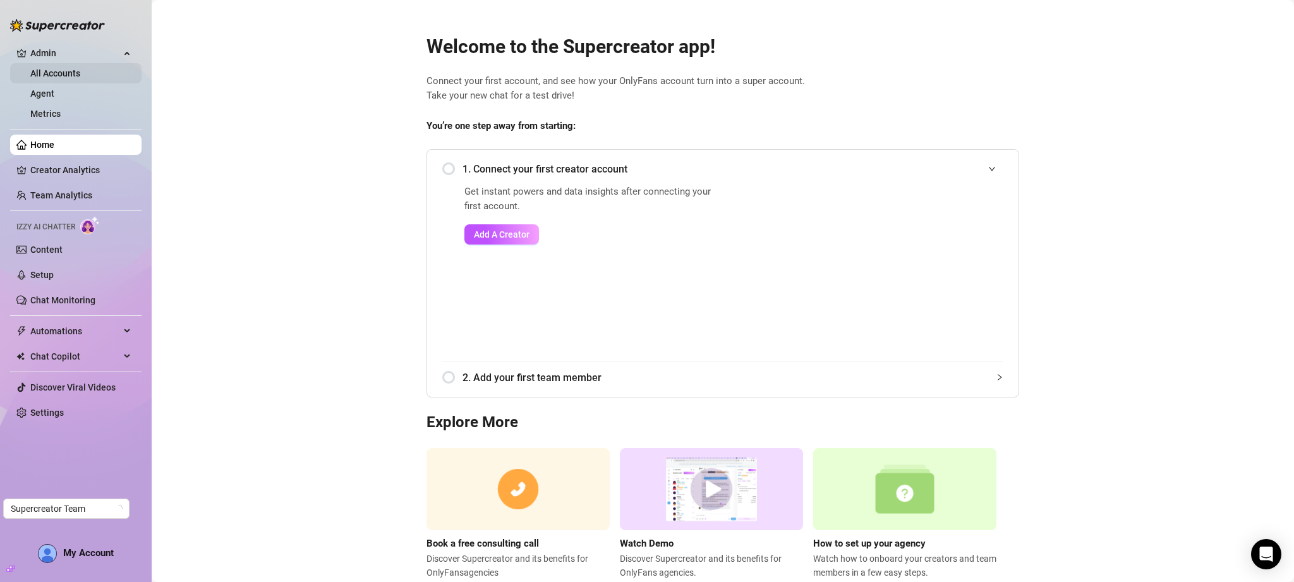
click at [80, 70] on link "All Accounts" at bounding box center [55, 73] width 50 height 10
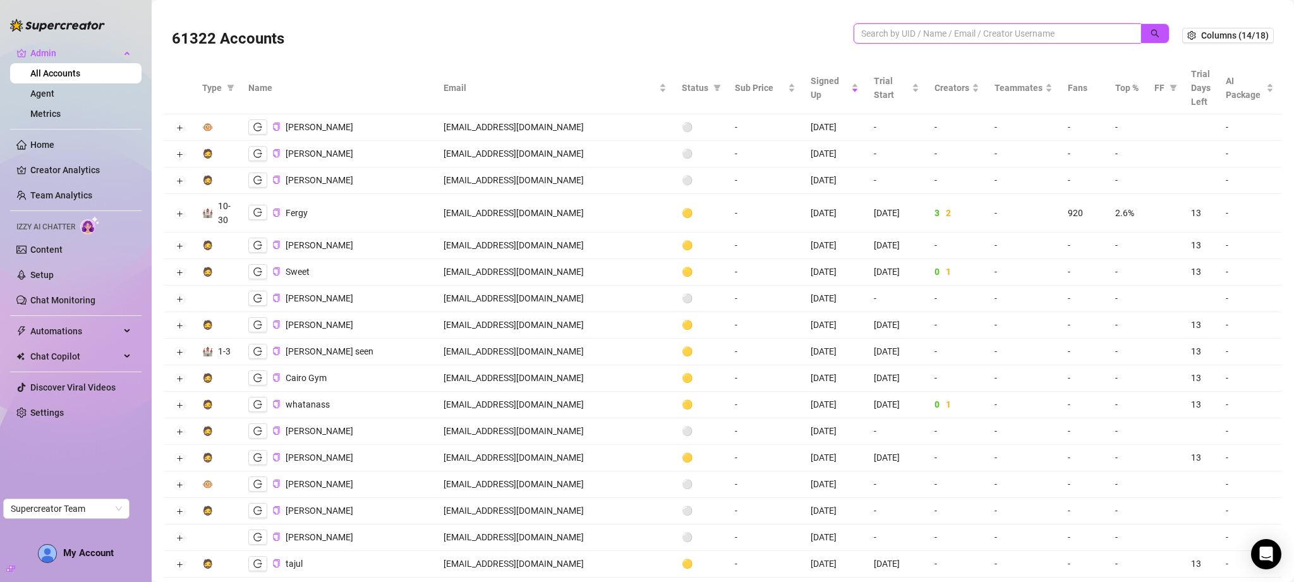
click at [932, 39] on input "search" at bounding box center [993, 34] width 262 height 14
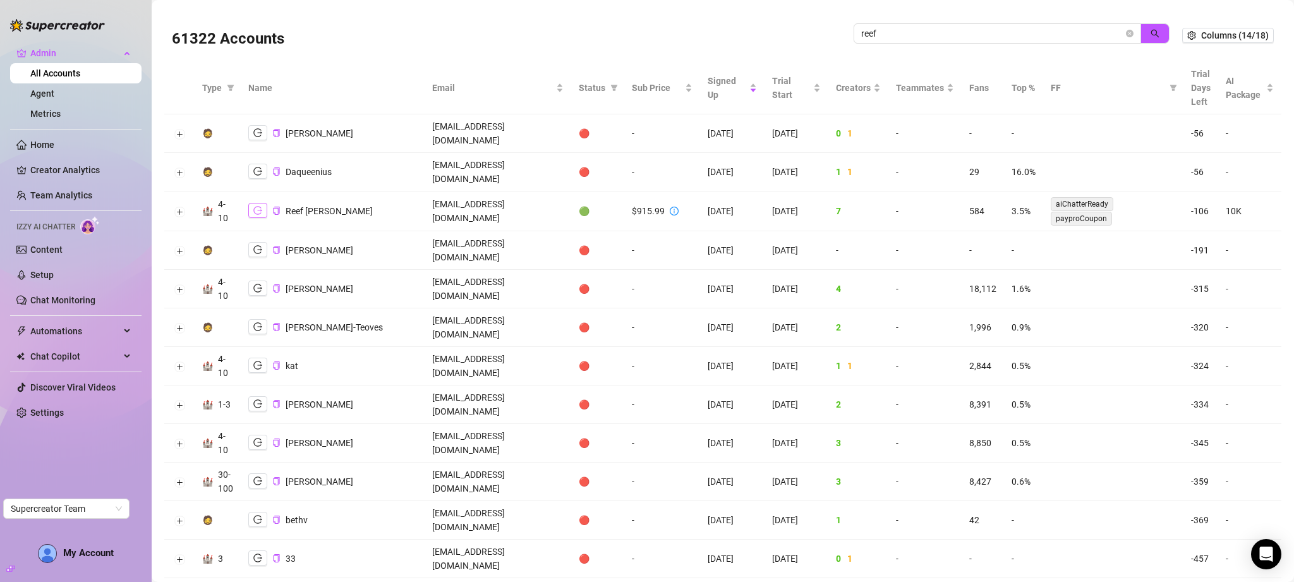
click at [255, 203] on button "button" at bounding box center [257, 210] width 19 height 15
click at [278, 207] on icon "copy" at bounding box center [276, 211] width 6 height 8
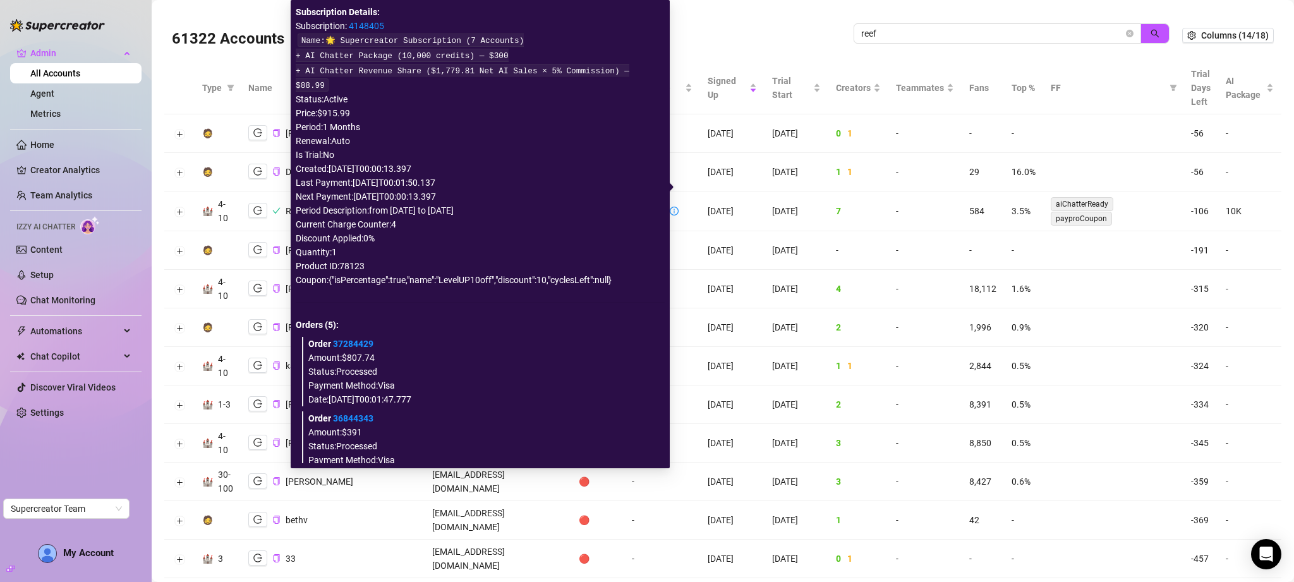
click at [372, 23] on link "4148405" at bounding box center [366, 26] width 35 height 10
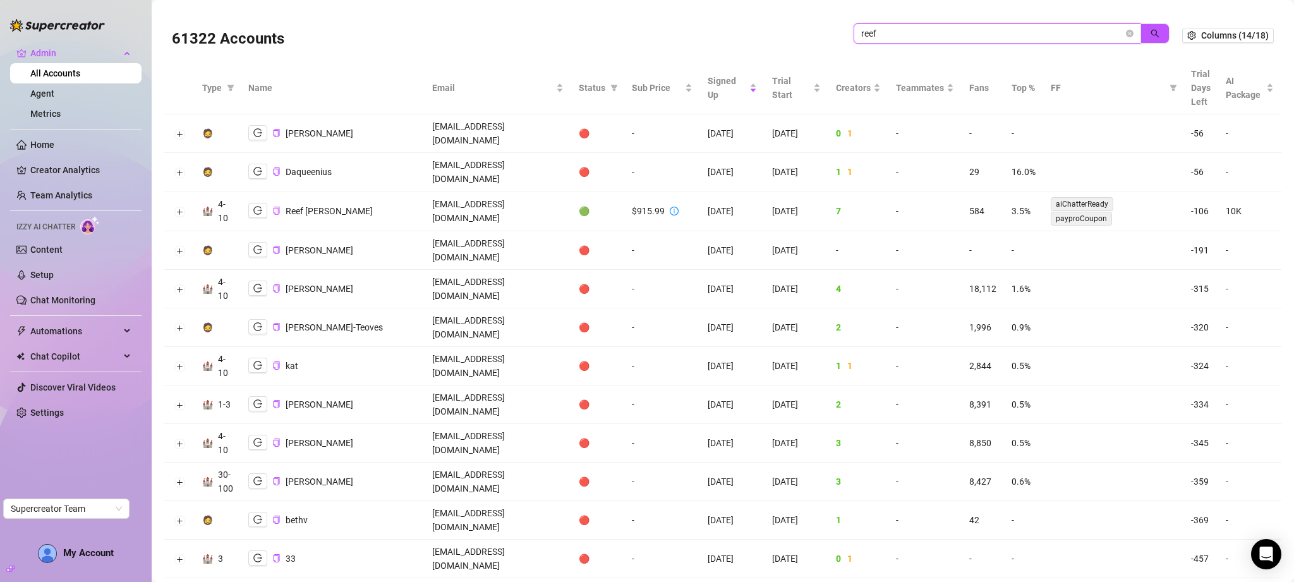
click at [911, 33] on input "reef" at bounding box center [993, 34] width 262 height 14
paste input "palettemgmt.com"
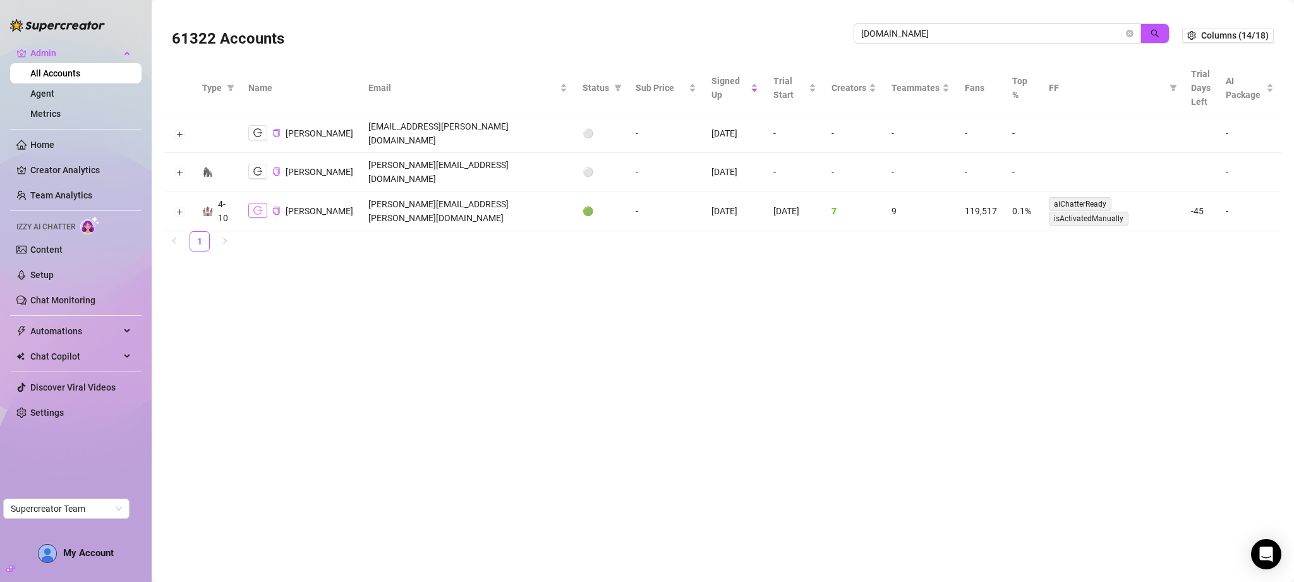
click at [259, 206] on icon "logout" at bounding box center [257, 210] width 9 height 9
drag, startPoint x: 874, startPoint y: 189, endPoint x: 851, endPoint y: 190, distance: 22.8
click at [851, 192] on tr "🏰 4-10 Catherine Franklin catherine.franklin@palettemgmt.com 🟢 - 12/18/2024 12/…" at bounding box center [722, 212] width 1117 height 40
drag, startPoint x: 819, startPoint y: 181, endPoint x: 798, endPoint y: 188, distance: 22.8
click at [824, 192] on td "7" at bounding box center [854, 212] width 60 height 40
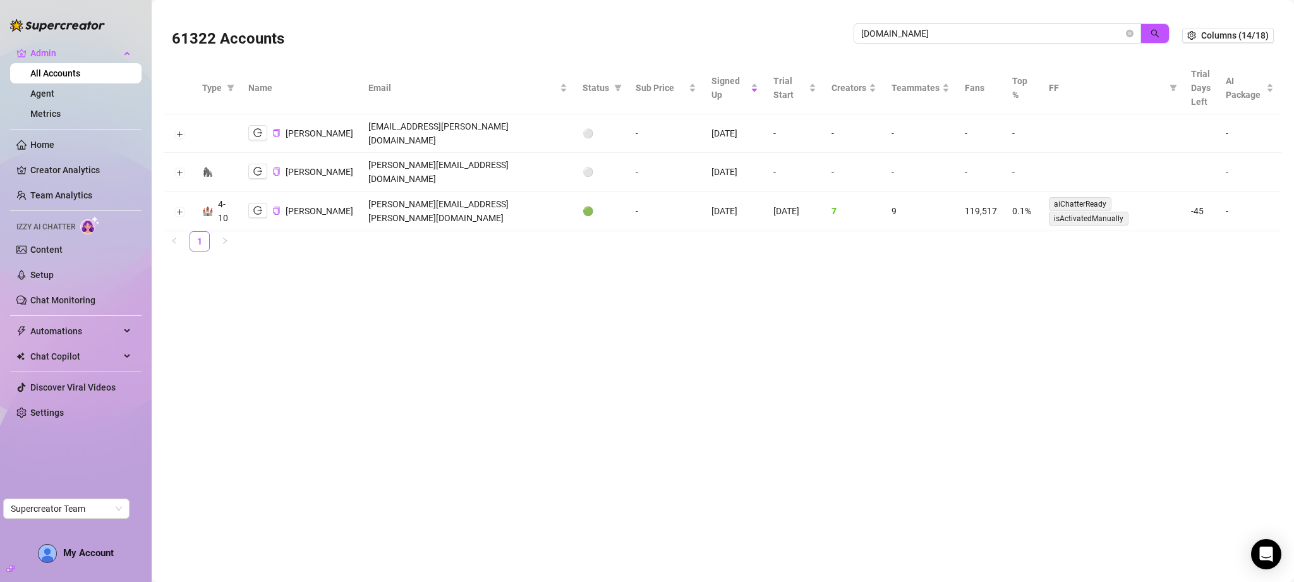
drag, startPoint x: 661, startPoint y: 185, endPoint x: 635, endPoint y: 187, distance: 26.6
click at [635, 192] on tr "🏰 4-10 Catherine Franklin catherine.franklin@palettemgmt.com 🟢 - 12/18/2024 12/…" at bounding box center [722, 212] width 1117 height 40
click at [176, 207] on button "Expand row" at bounding box center [179, 212] width 10 height 10
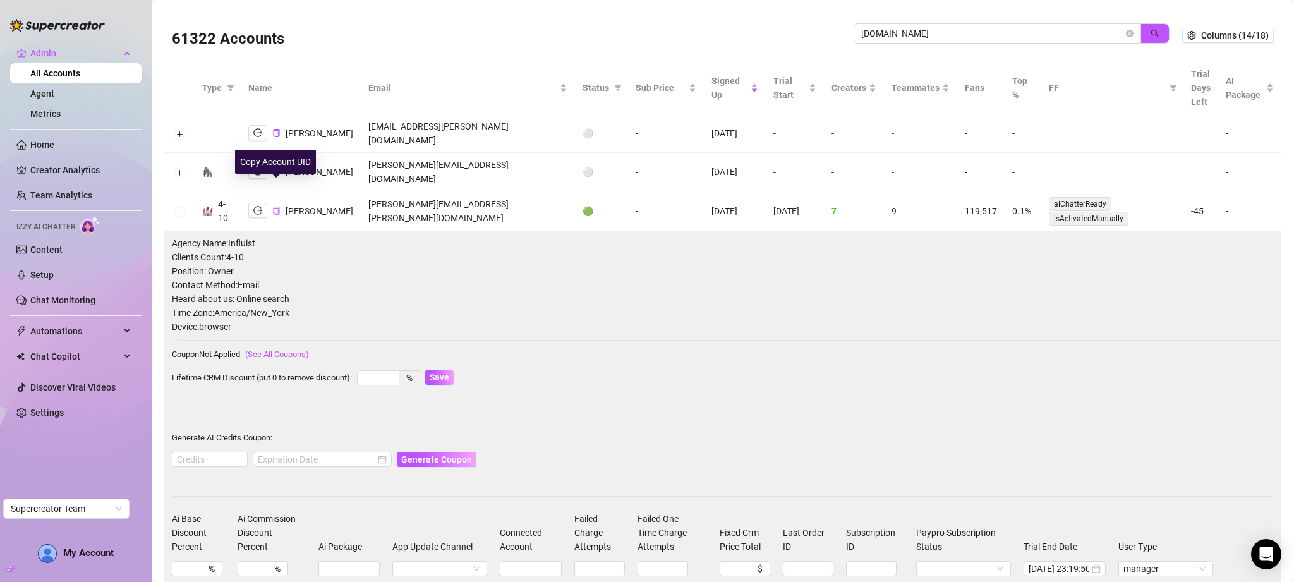
click at [276, 207] on icon "copy" at bounding box center [276, 211] width 8 height 8
click at [925, 32] on input "palettemgmt.com" at bounding box center [993, 34] width 262 height 14
type input "reef"
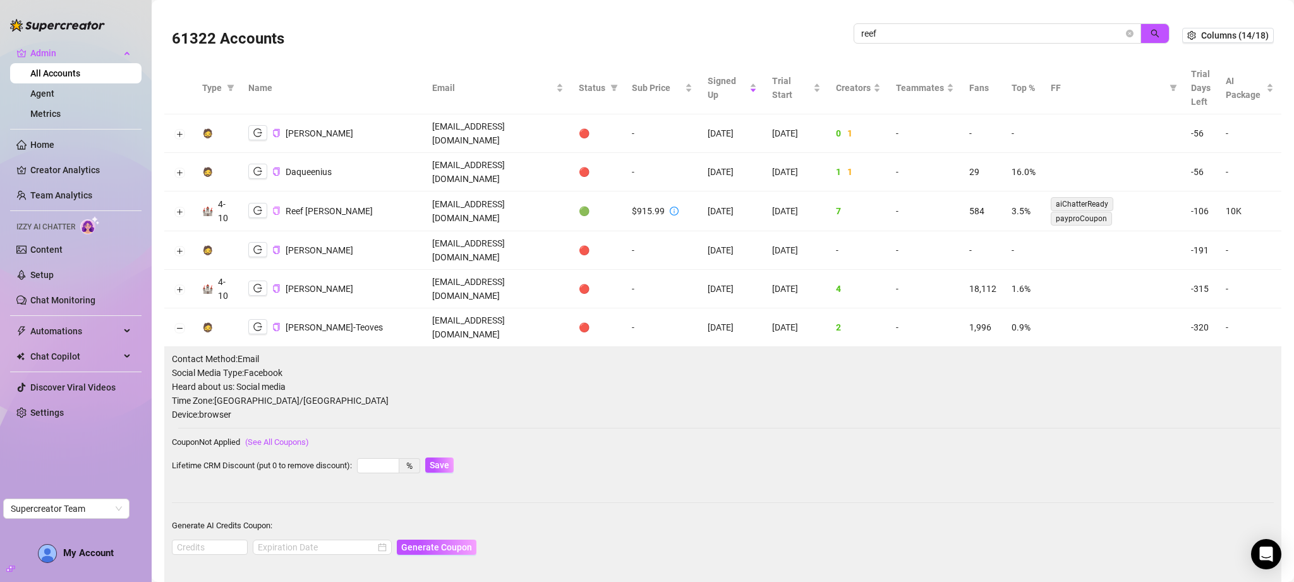
click at [279, 207] on icon "copy" at bounding box center [276, 211] width 6 height 8
click at [183, 207] on button "Expand row" at bounding box center [179, 212] width 10 height 10
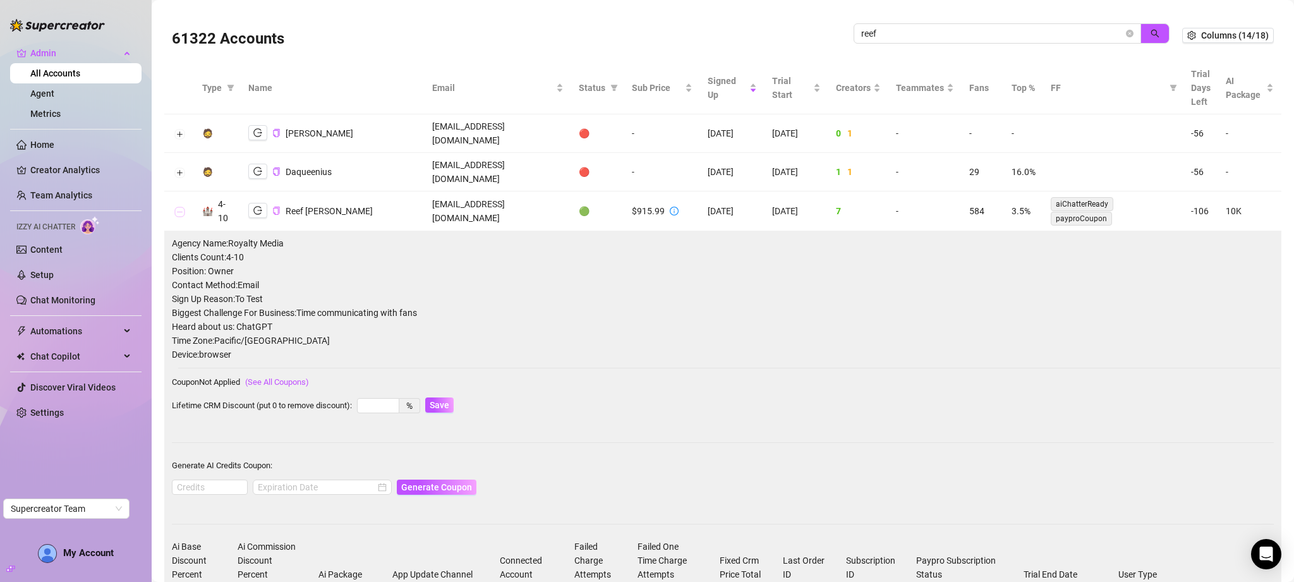
click at [183, 207] on button "Collapse row" at bounding box center [179, 212] width 10 height 10
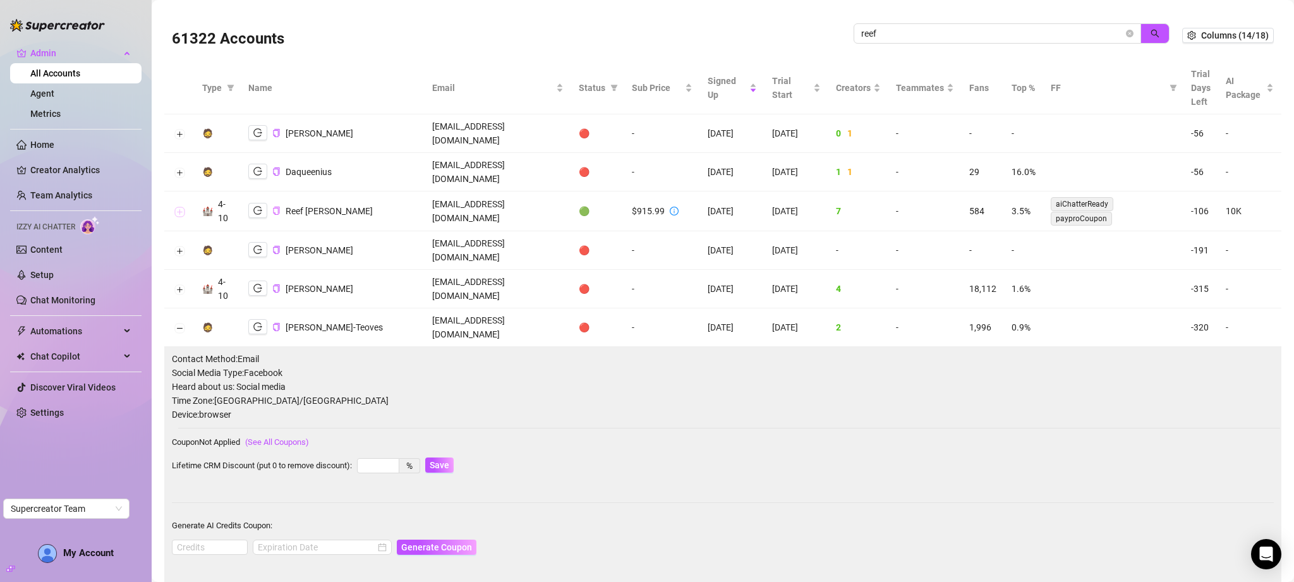
click at [178, 207] on button "Expand row" at bounding box center [179, 212] width 10 height 10
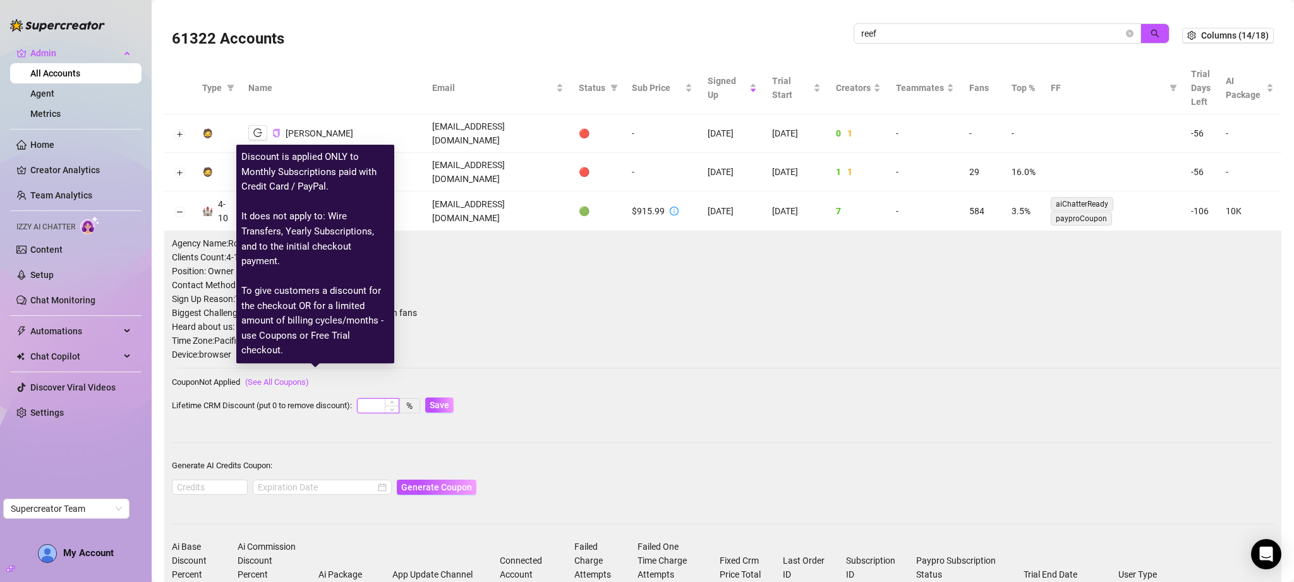
click at [374, 399] on input at bounding box center [378, 406] width 41 height 14
type input "5"
type input "50"
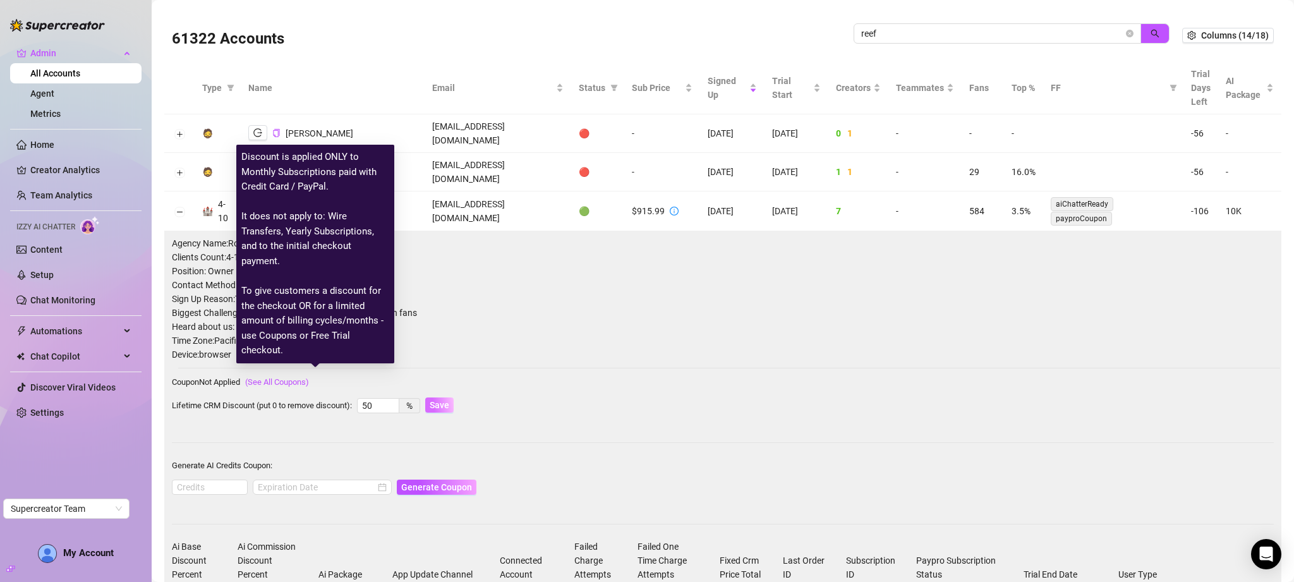
click at [443, 400] on span "Save" at bounding box center [440, 405] width 20 height 10
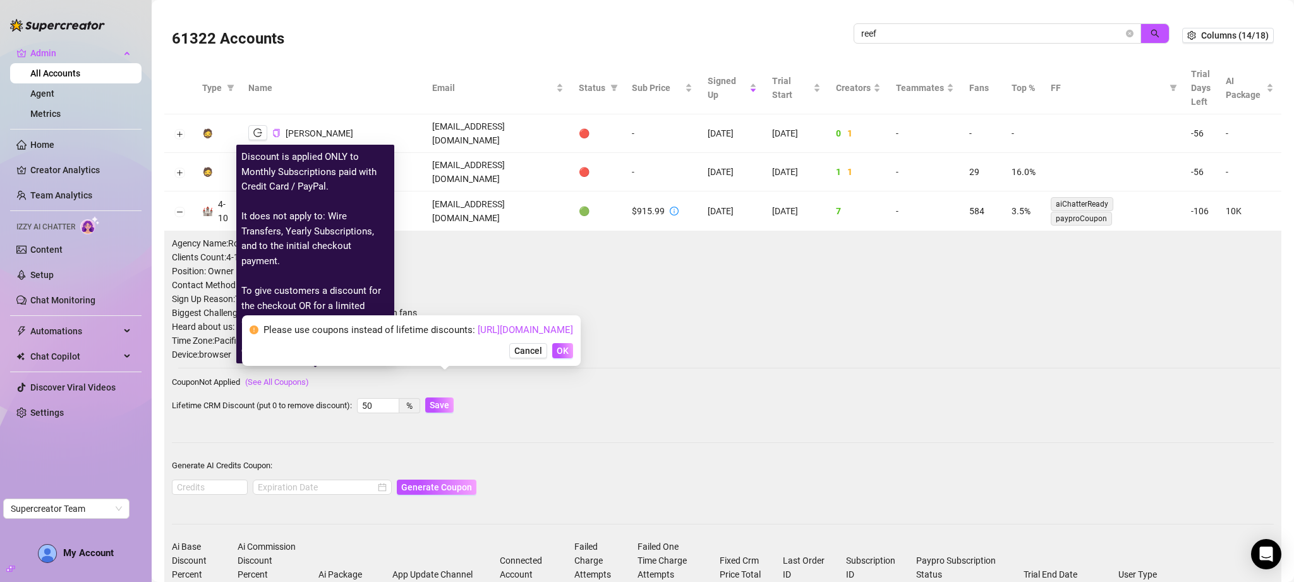
click at [573, 352] on button "OK" at bounding box center [562, 350] width 21 height 15
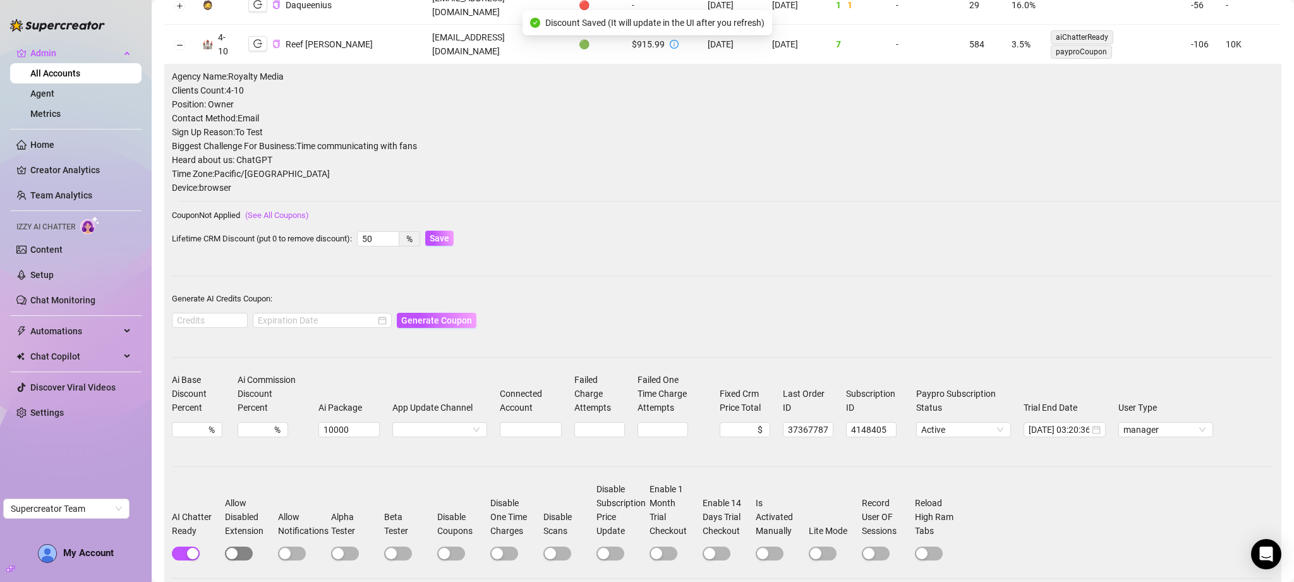
scroll to position [176, 0]
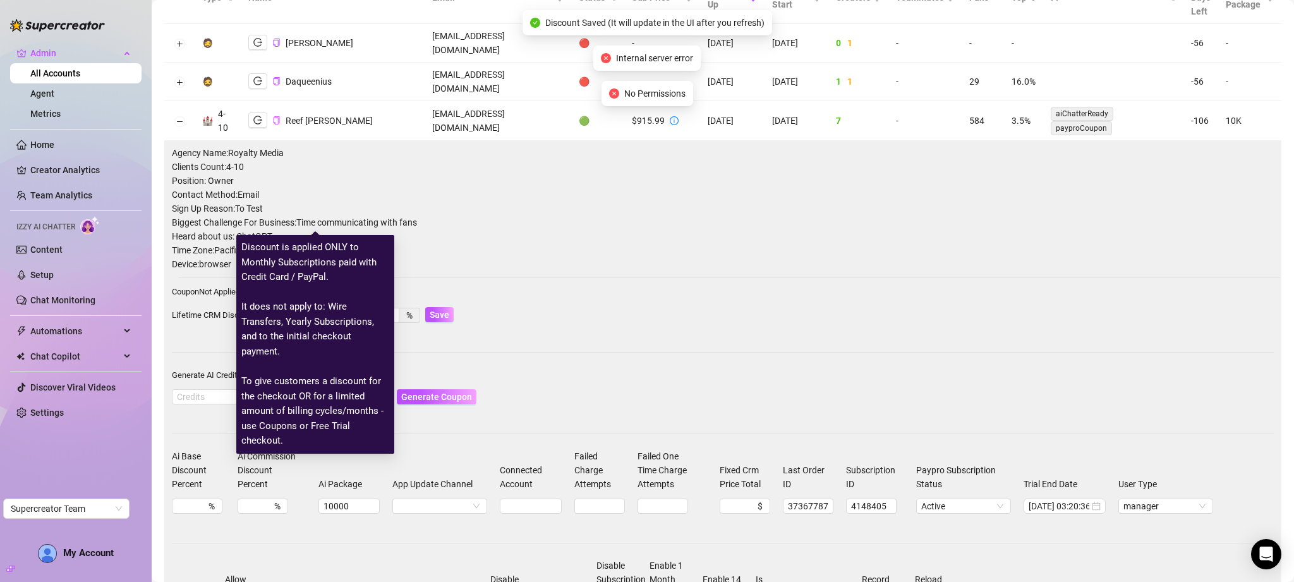
scroll to position [0, 0]
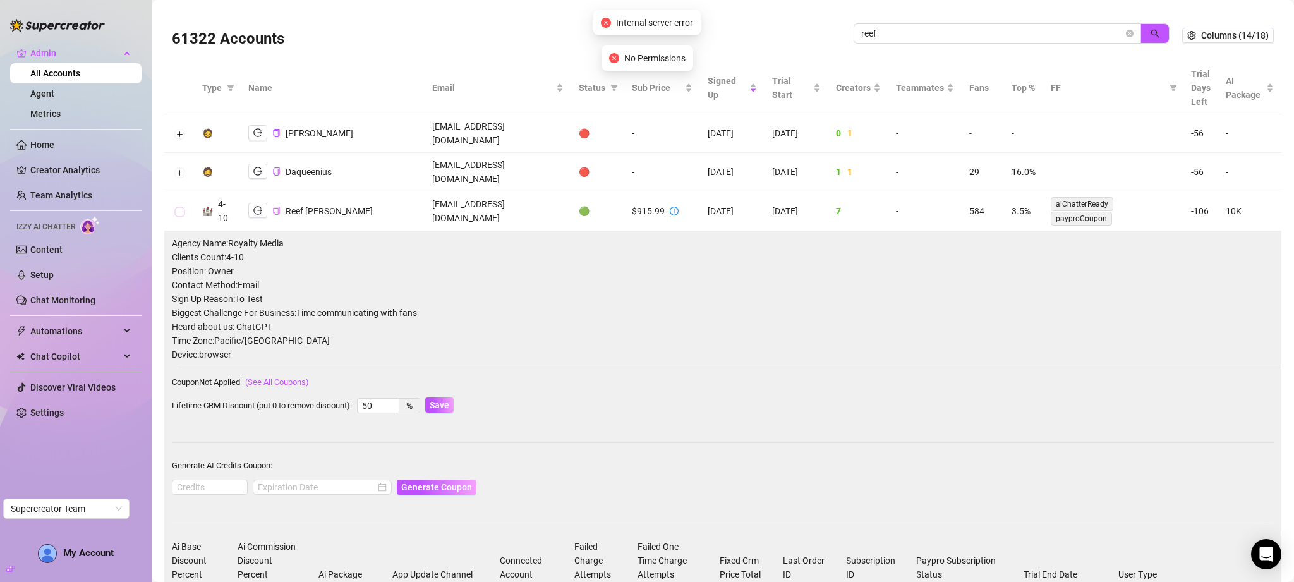
click at [183, 207] on button "Collapse row" at bounding box center [179, 212] width 10 height 10
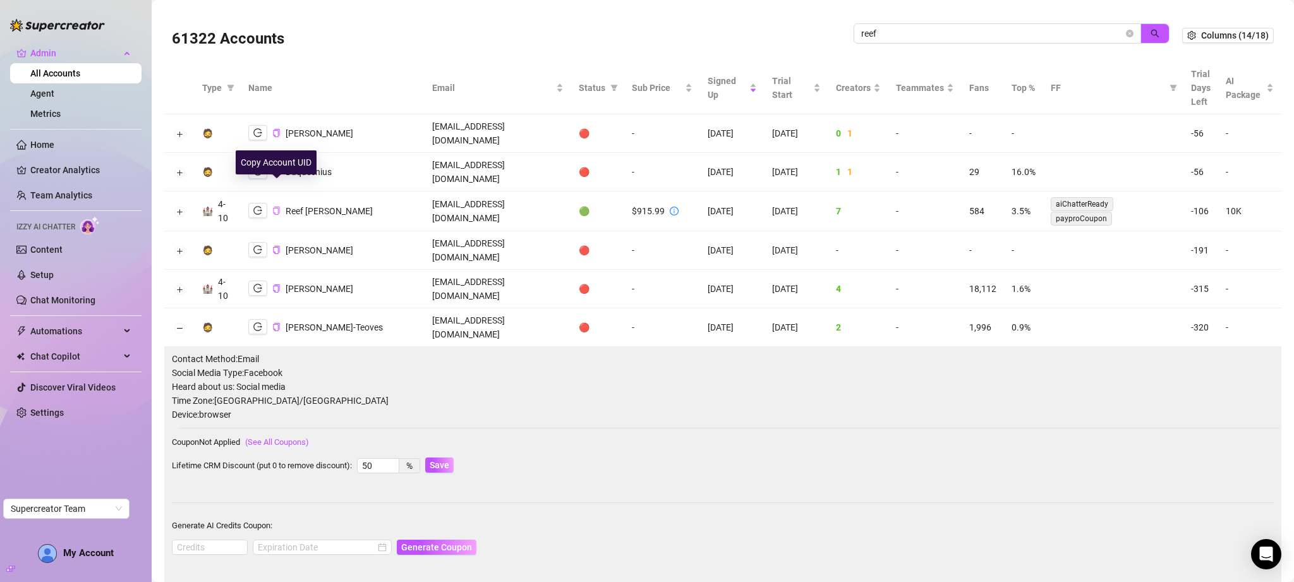
click at [277, 207] on icon "copy" at bounding box center [276, 211] width 8 height 8
click at [182, 323] on button "Collapse row" at bounding box center [179, 328] width 10 height 10
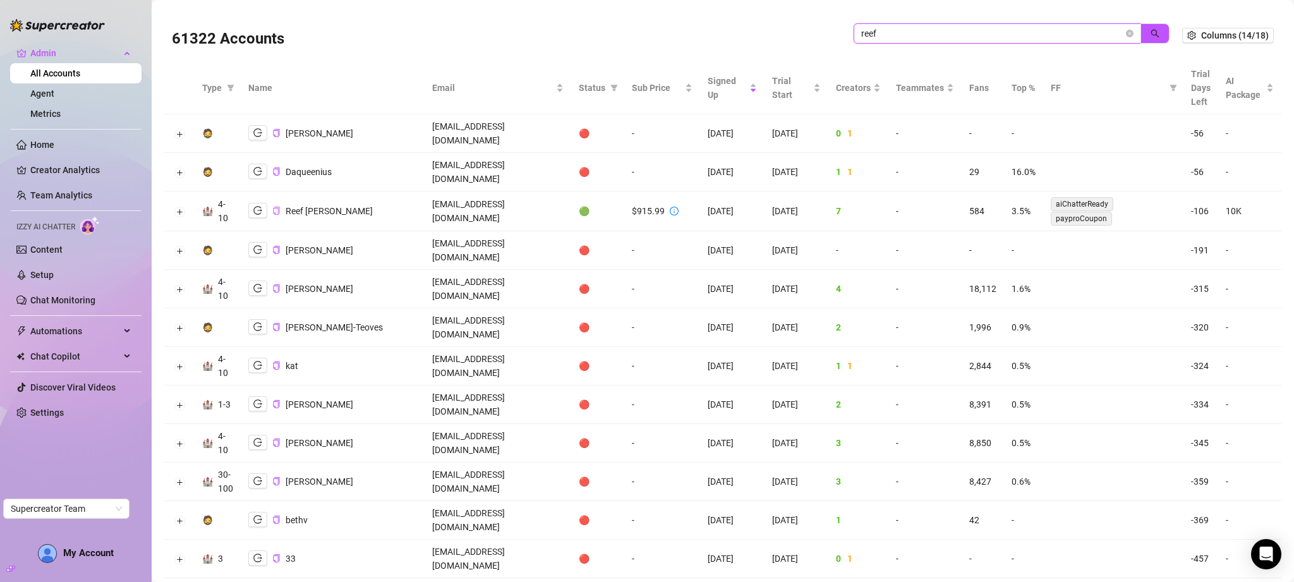
click at [1014, 31] on input "reef" at bounding box center [993, 34] width 262 height 14
paste input "dani@sempregroup.io"
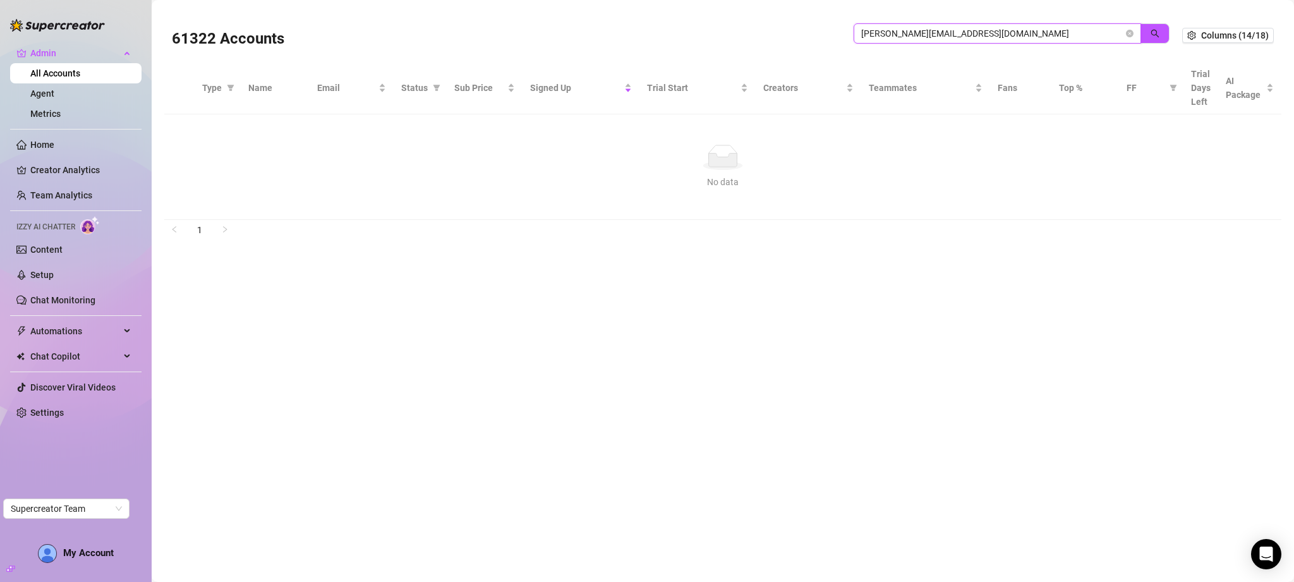
drag, startPoint x: 877, startPoint y: 35, endPoint x: 811, endPoint y: 26, distance: 67.0
click at [811, 26] on div "61322 Accounts dani@sempregroup.io" at bounding box center [677, 35] width 1011 height 43
type input "@sempregroup.io"
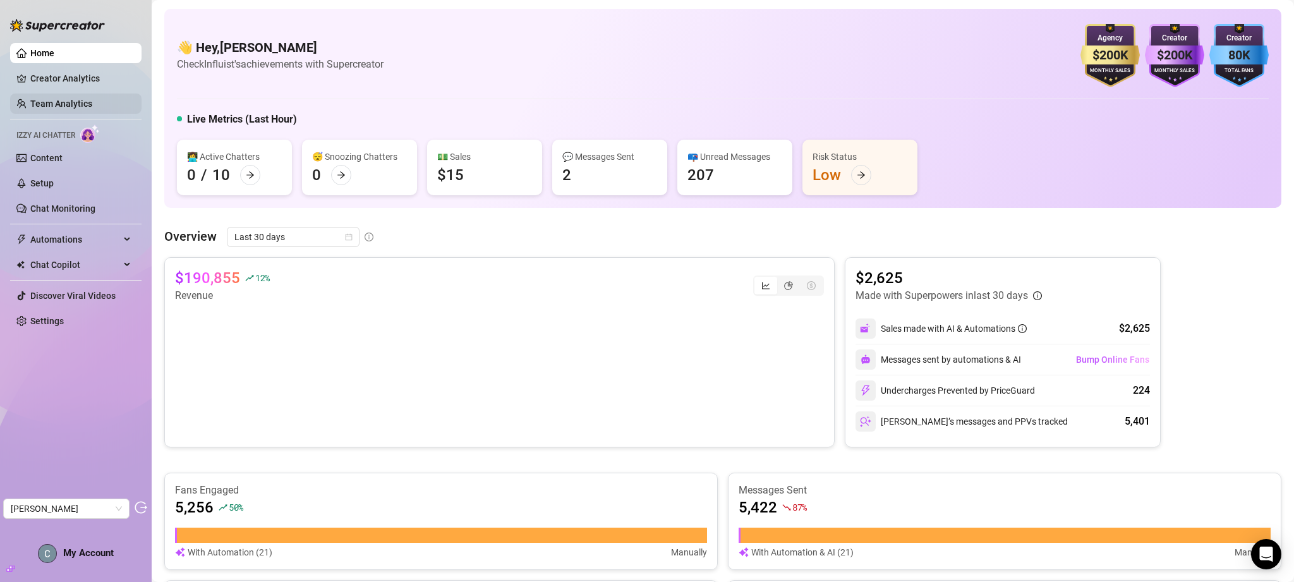
click at [85, 101] on link "Team Analytics" at bounding box center [61, 104] width 62 height 10
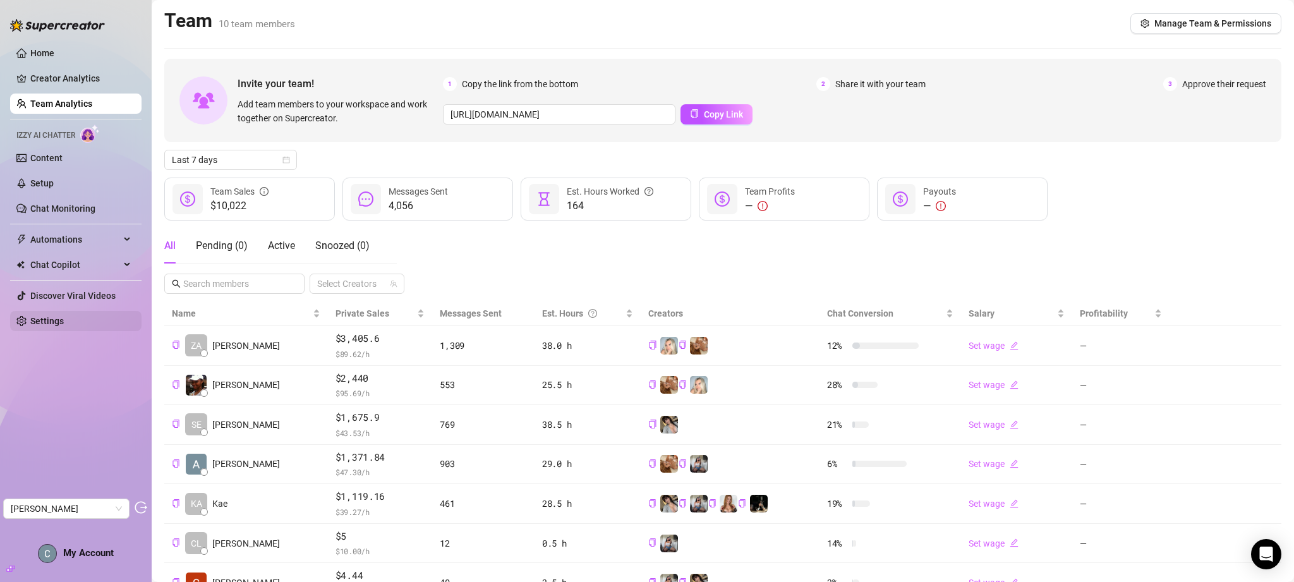
click at [54, 326] on link "Settings" at bounding box center [46, 321] width 33 height 10
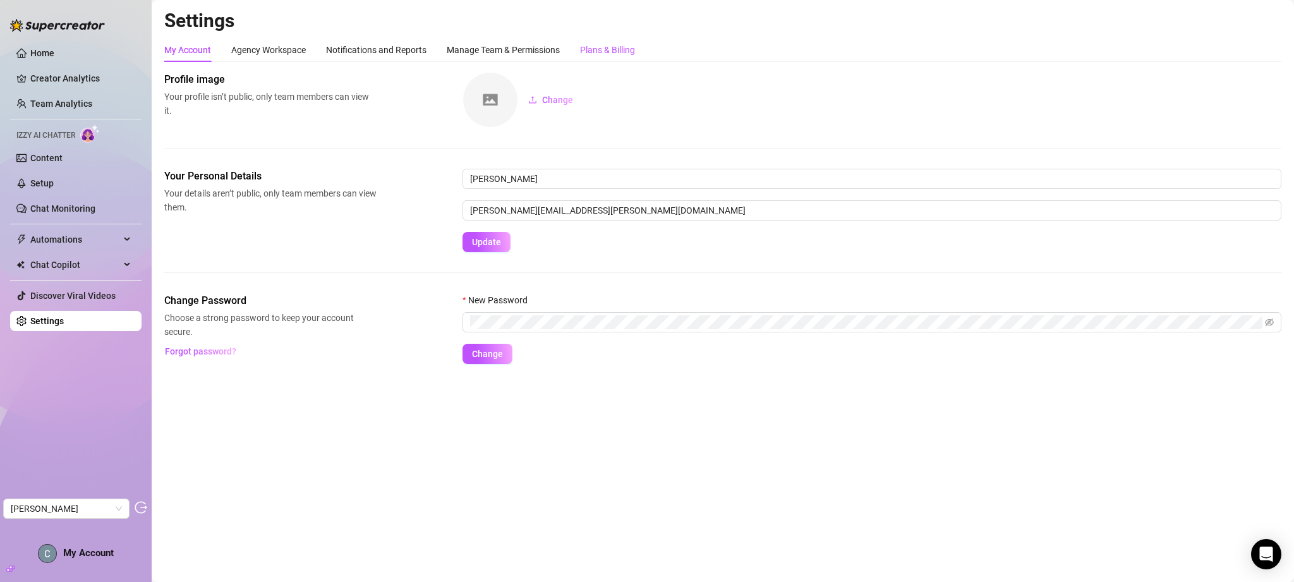
click at [597, 47] on div "Plans & Billing" at bounding box center [607, 50] width 55 height 14
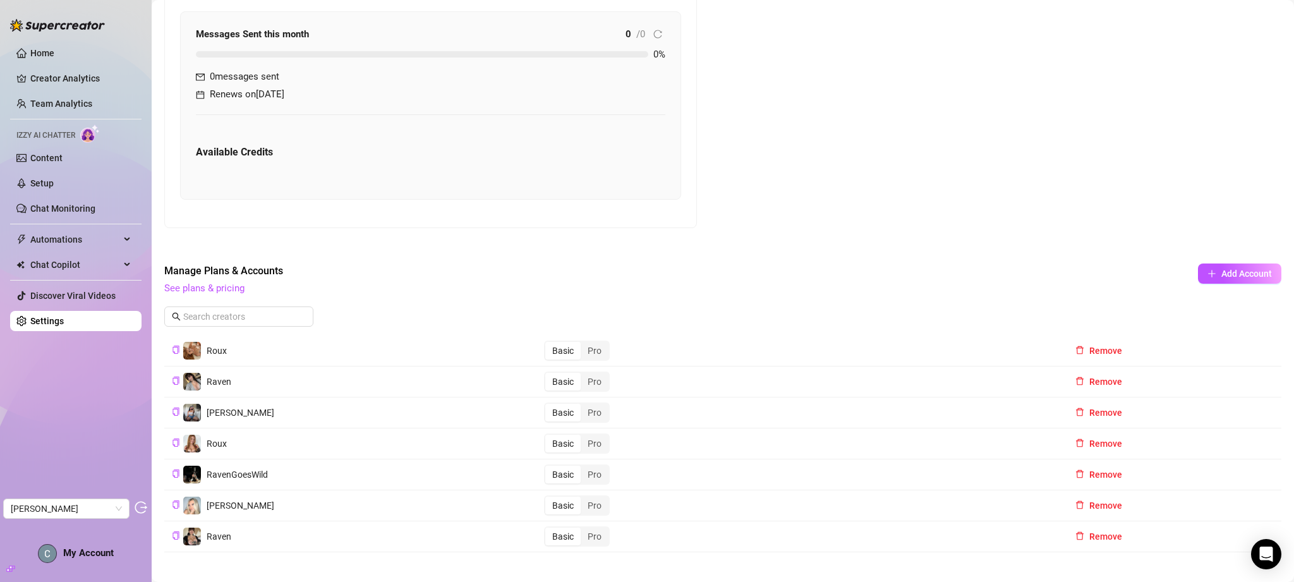
scroll to position [329, 0]
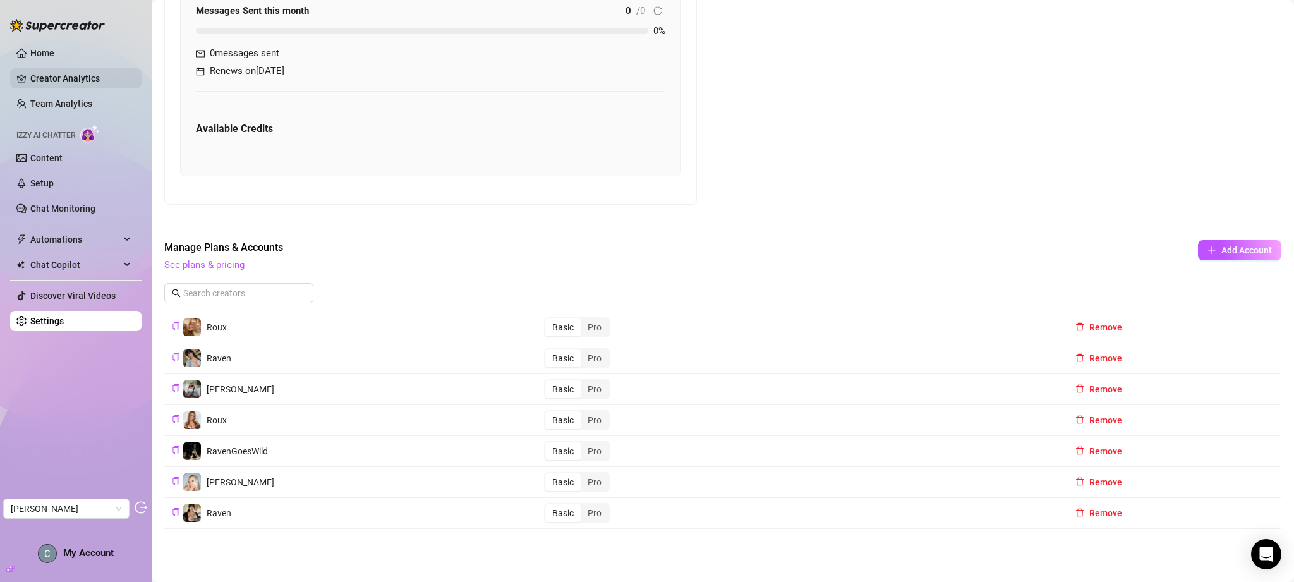
click at [90, 73] on link "Creator Analytics" at bounding box center [80, 78] width 101 height 20
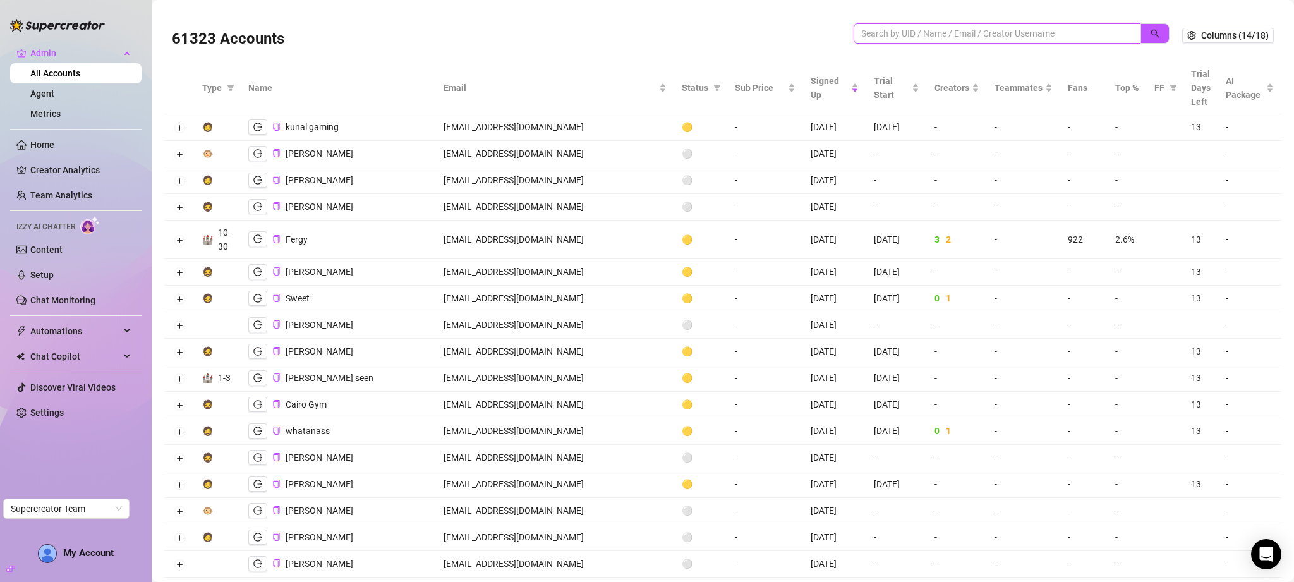
click at [925, 37] on input "search" at bounding box center [993, 34] width 262 height 14
paste input "dani@sempregroup.io"
drag, startPoint x: 875, startPoint y: 35, endPoint x: 790, endPoint y: 13, distance: 88.3
click at [790, 13] on div "61323 Accounts dani@sempregroup.io Columns (14/18)" at bounding box center [722, 35] width 1117 height 53
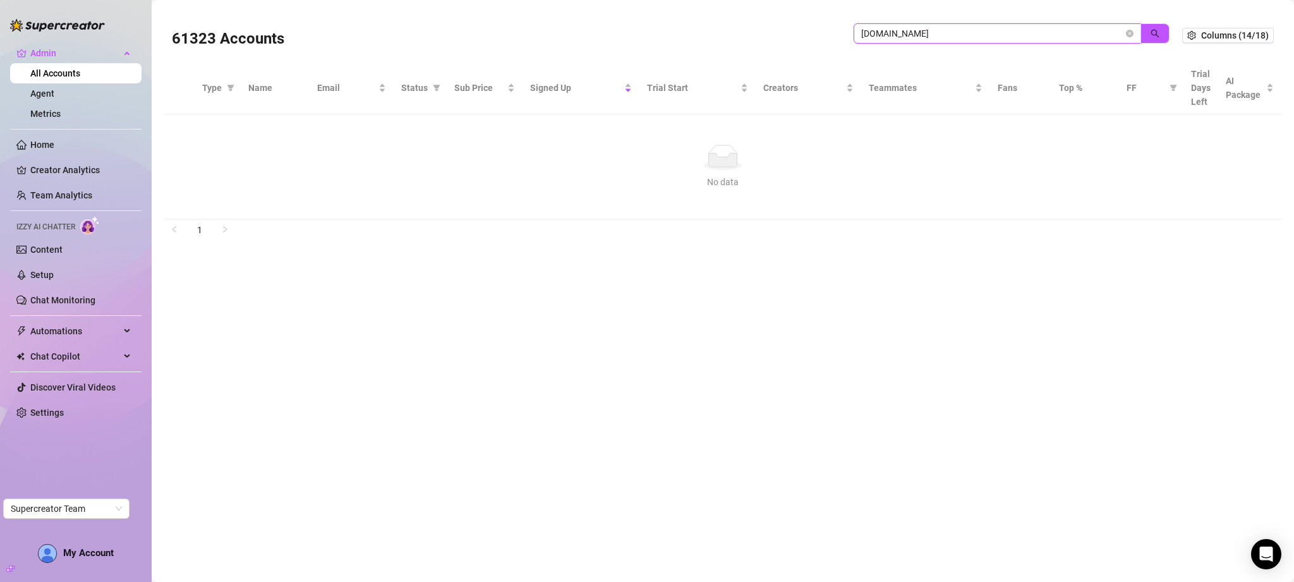
click at [882, 30] on input "sempregroup.io" at bounding box center [993, 34] width 262 height 14
paste input "dani@yourframework"
type input "dani@yourframework.io"
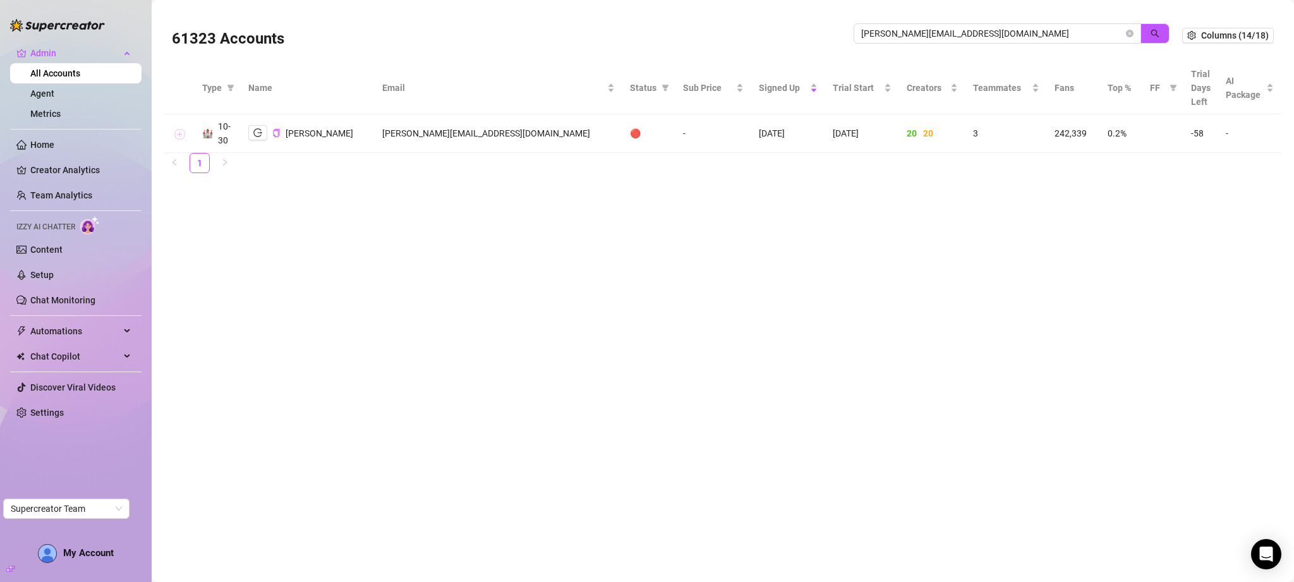
click at [177, 134] on button "Expand row" at bounding box center [179, 134] width 10 height 10
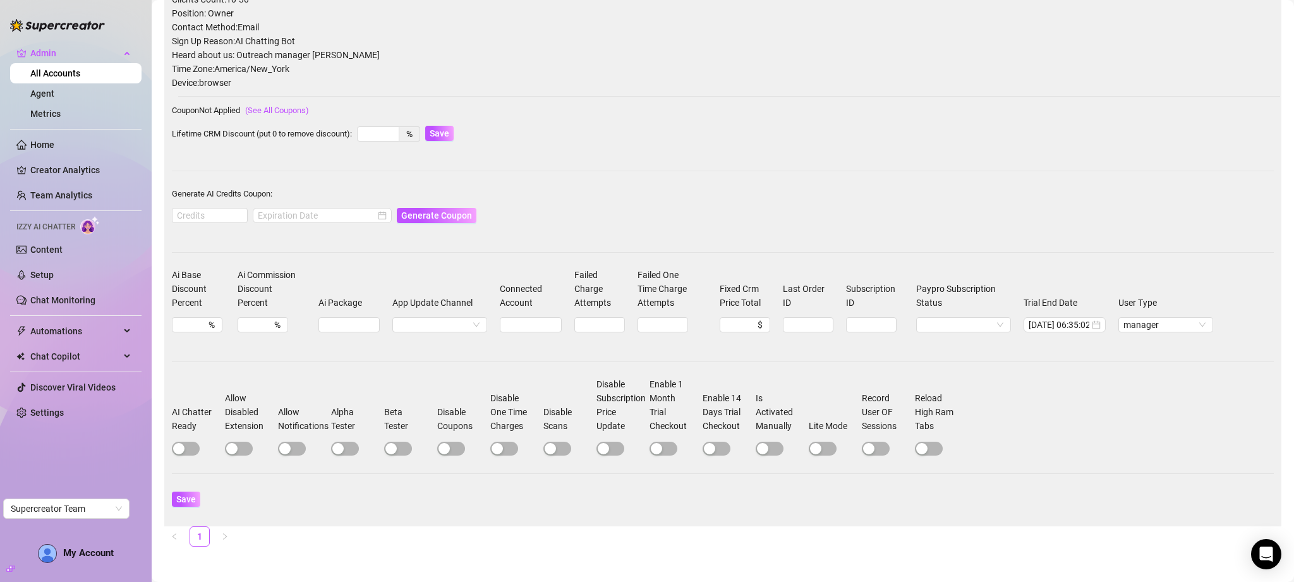
scroll to position [182, 0]
click at [1068, 329] on div "2025-06-13 06:35:02" at bounding box center [1065, 322] width 82 height 15
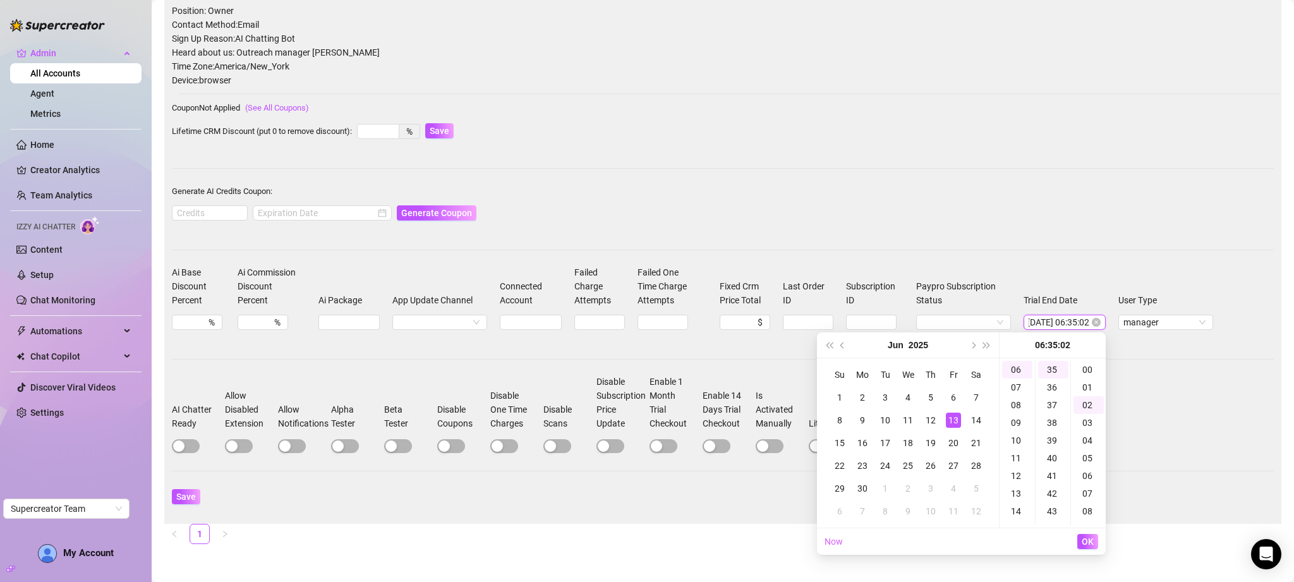
scroll to position [35, 0]
click at [1073, 327] on input "2025-06-13 06:35:02" at bounding box center [1059, 322] width 61 height 14
click at [976, 346] on button "Next month (PageDown)" at bounding box center [973, 344] width 14 height 25
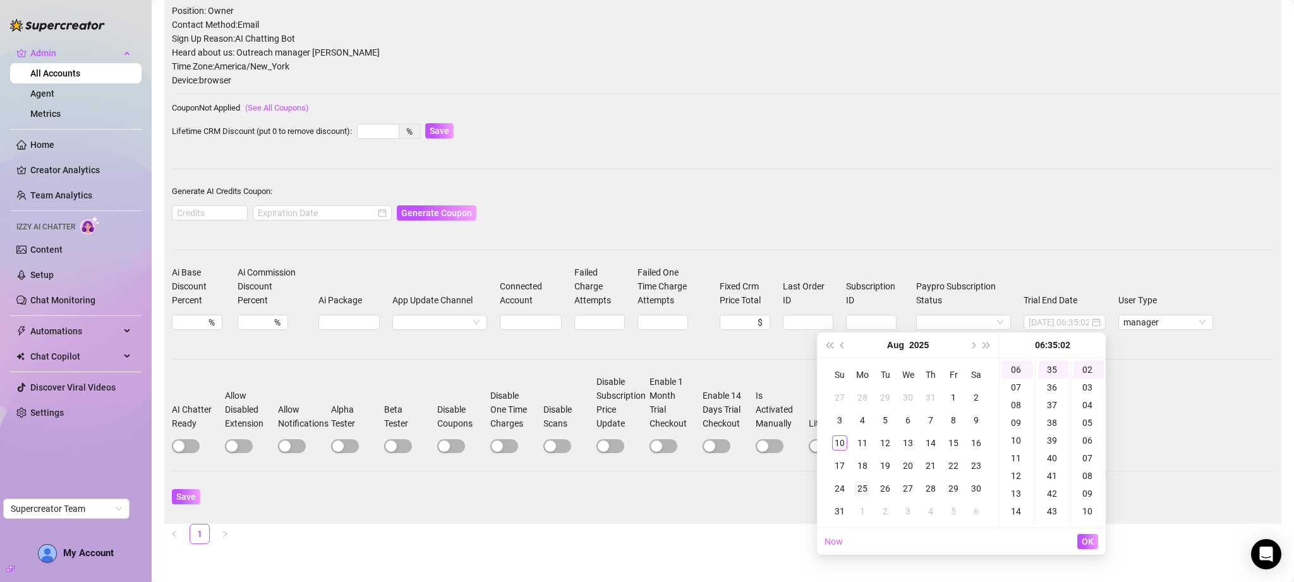
click at [862, 489] on div "25" at bounding box center [862, 488] width 15 height 15
type input "2025-08-25 06:35:02"
click at [1086, 542] on span "OK" at bounding box center [1088, 542] width 12 height 10
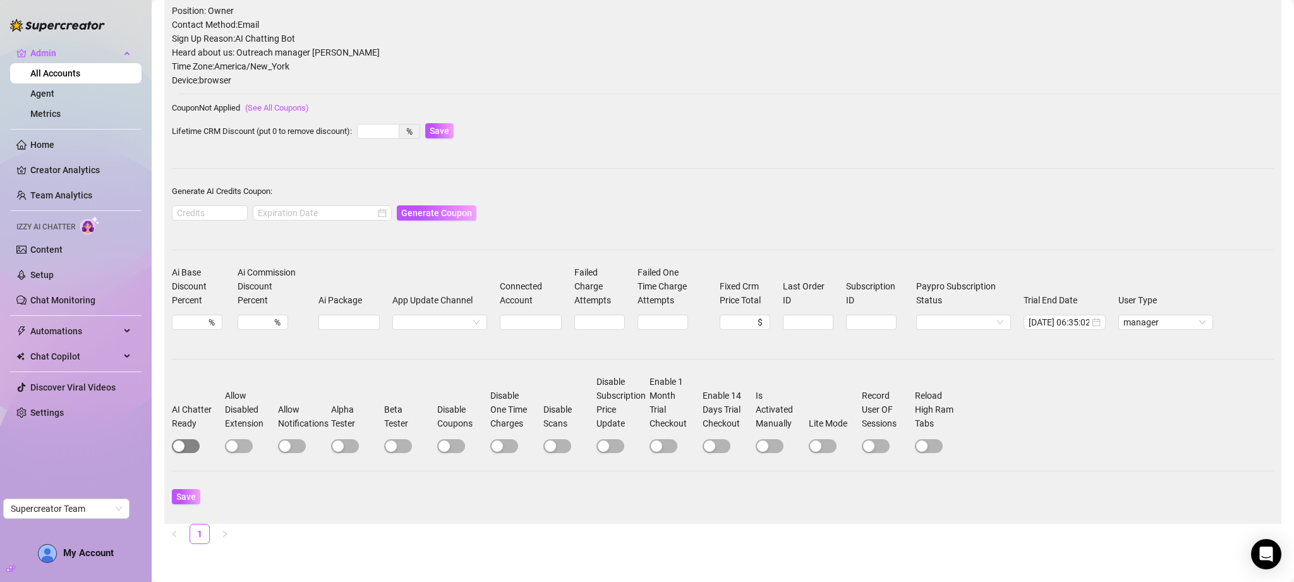
click at [188, 444] on span "button" at bounding box center [186, 446] width 28 height 14
click at [188, 498] on span "Save" at bounding box center [186, 497] width 20 height 10
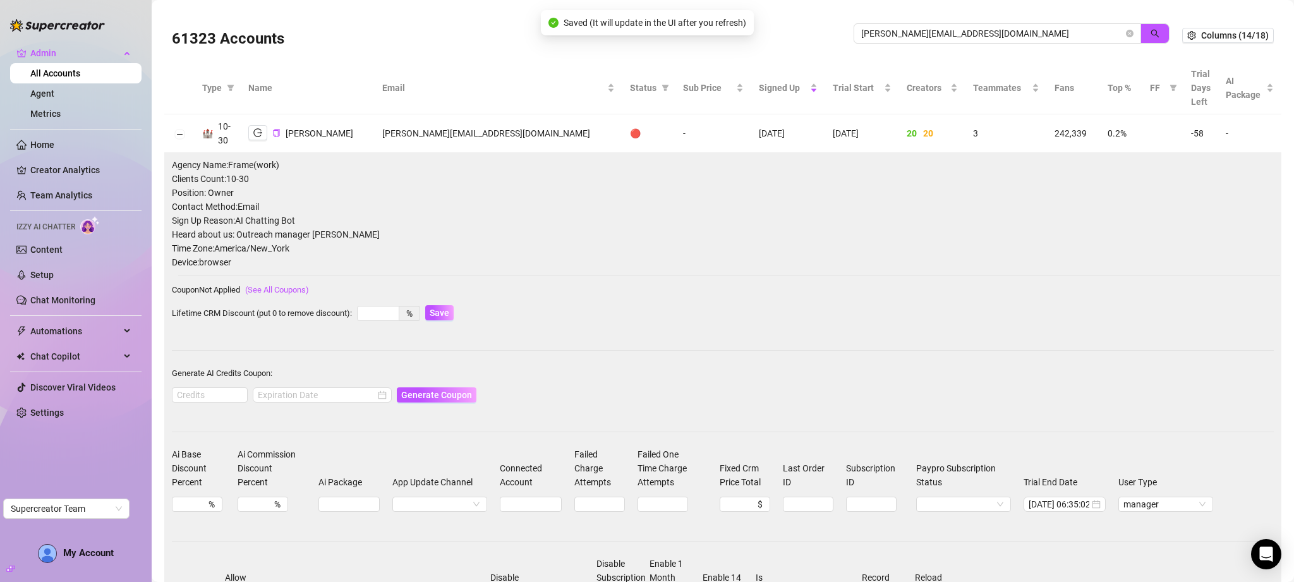
click at [420, 131] on td "dani@yourframework.io" at bounding box center [499, 133] width 248 height 39
click at [420, 132] on td "dani@yourframework.io" at bounding box center [499, 133] width 248 height 39
click at [422, 133] on td "dani@yourframework.io" at bounding box center [499, 133] width 248 height 39
click at [426, 133] on td "dani@yourframework.io" at bounding box center [499, 133] width 248 height 39
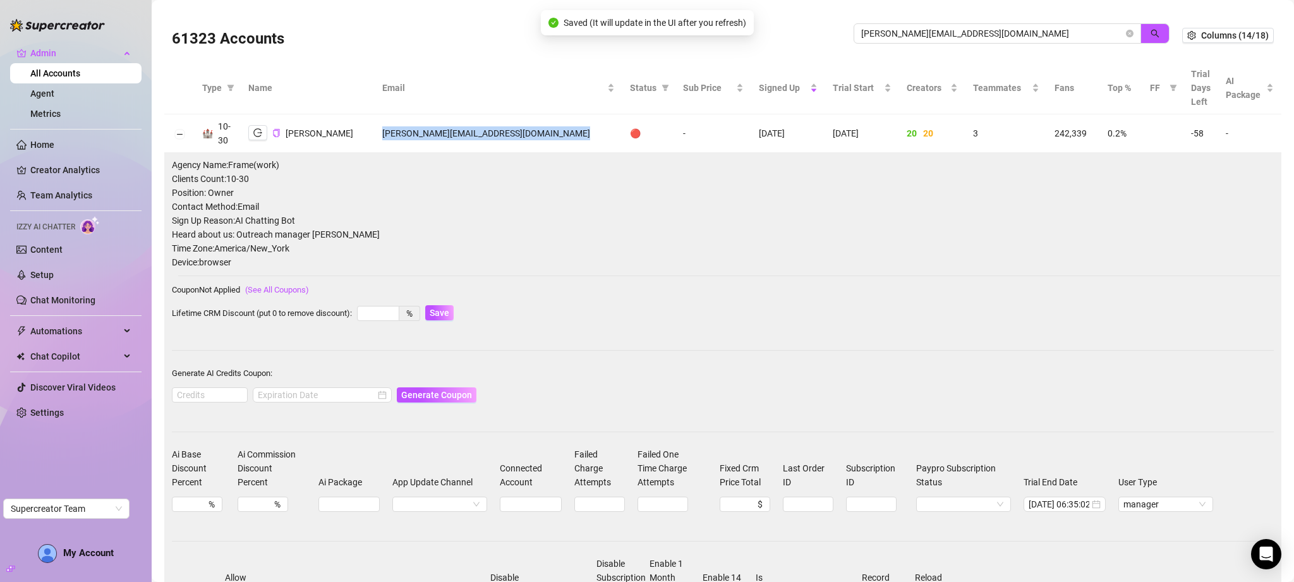
click at [426, 133] on td "dani@yourframework.io" at bounding box center [499, 133] width 248 height 39
copy td "dani@yourframework.io"
click at [1126, 33] on icon "close-circle" at bounding box center [1130, 34] width 8 height 8
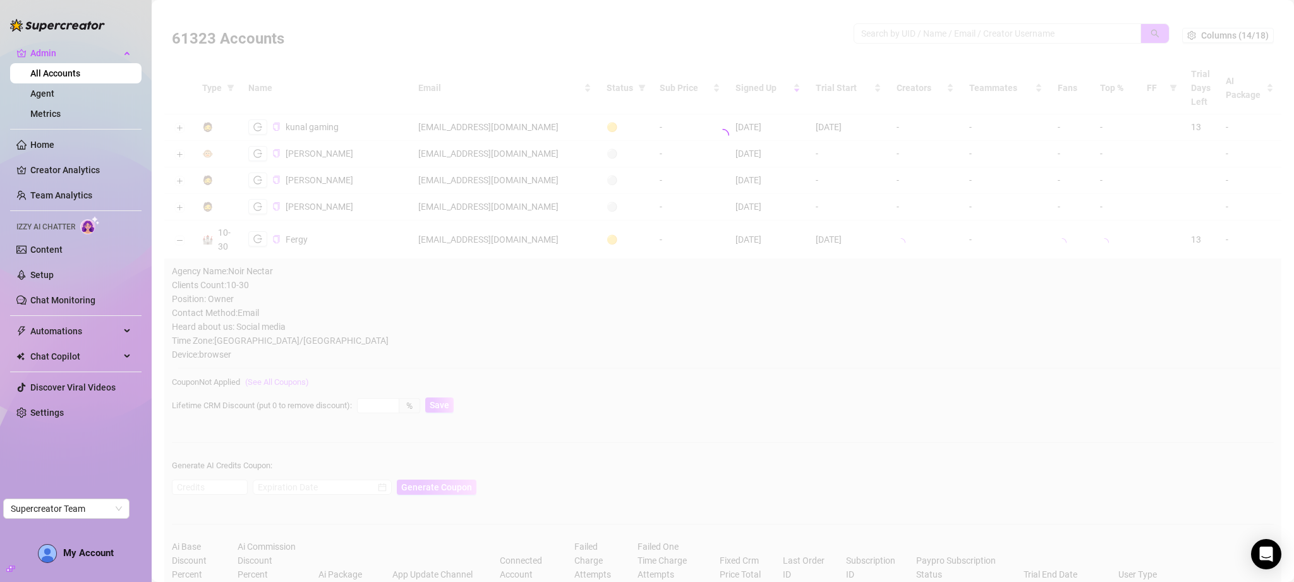
click at [1063, 35] on div at bounding box center [722, 135] width 1117 height 253
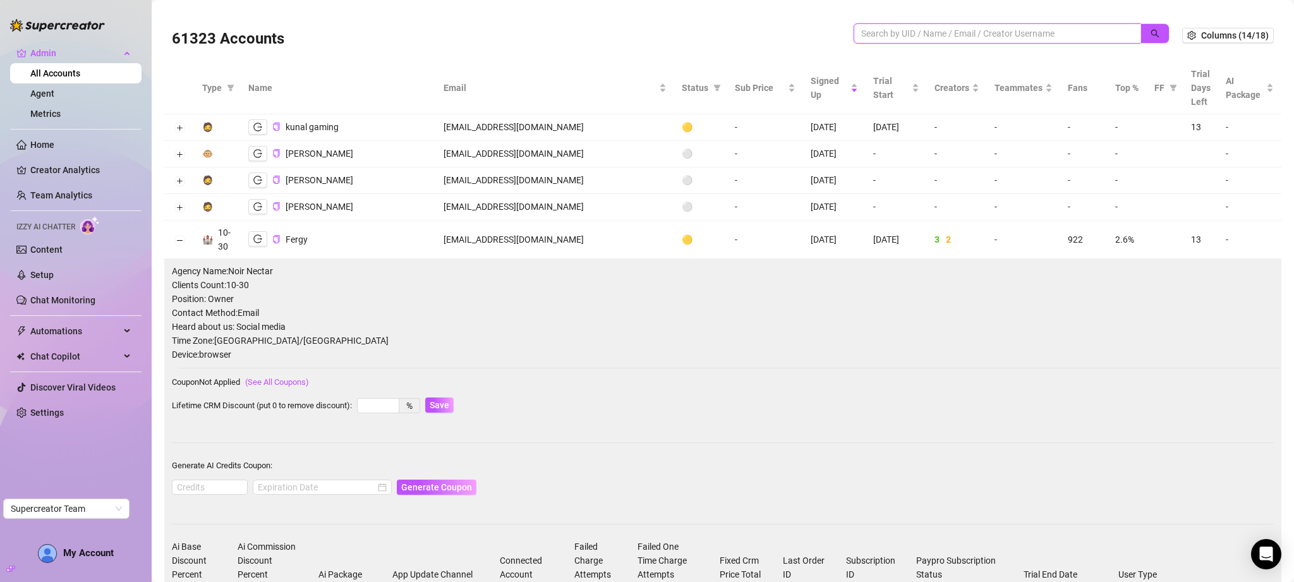
click at [1060, 33] on input "search" at bounding box center [993, 34] width 262 height 14
paste input "dani@yourframework.io"
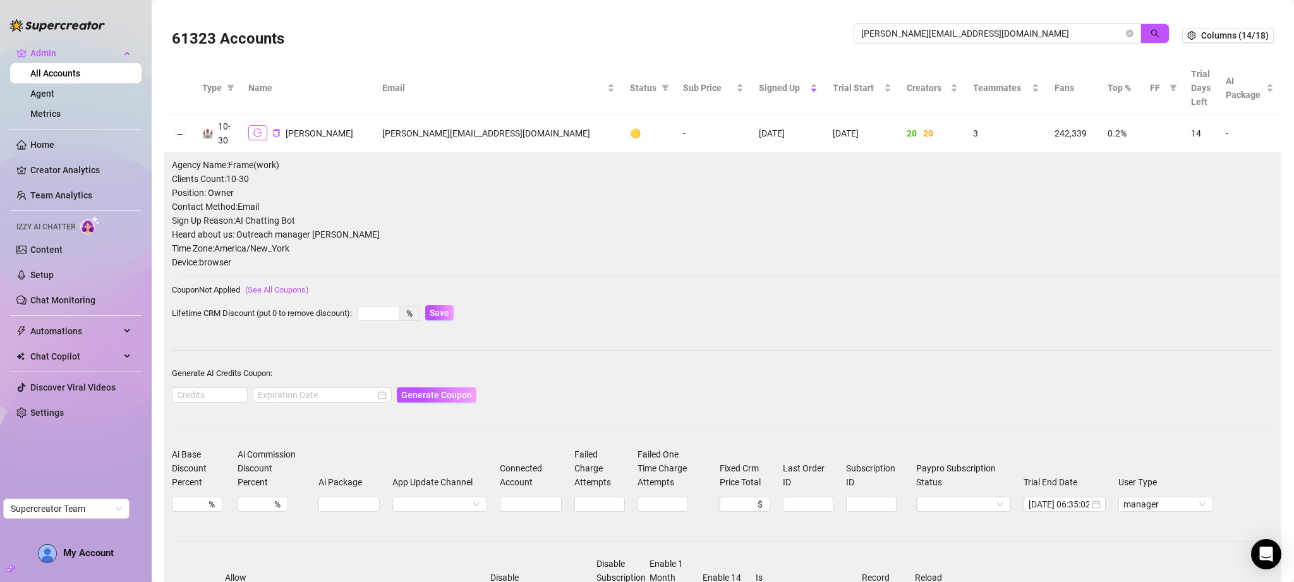
click at [258, 133] on icon "logout" at bounding box center [257, 133] width 9 height 8
click at [178, 135] on button "Collapse row" at bounding box center [179, 134] width 10 height 10
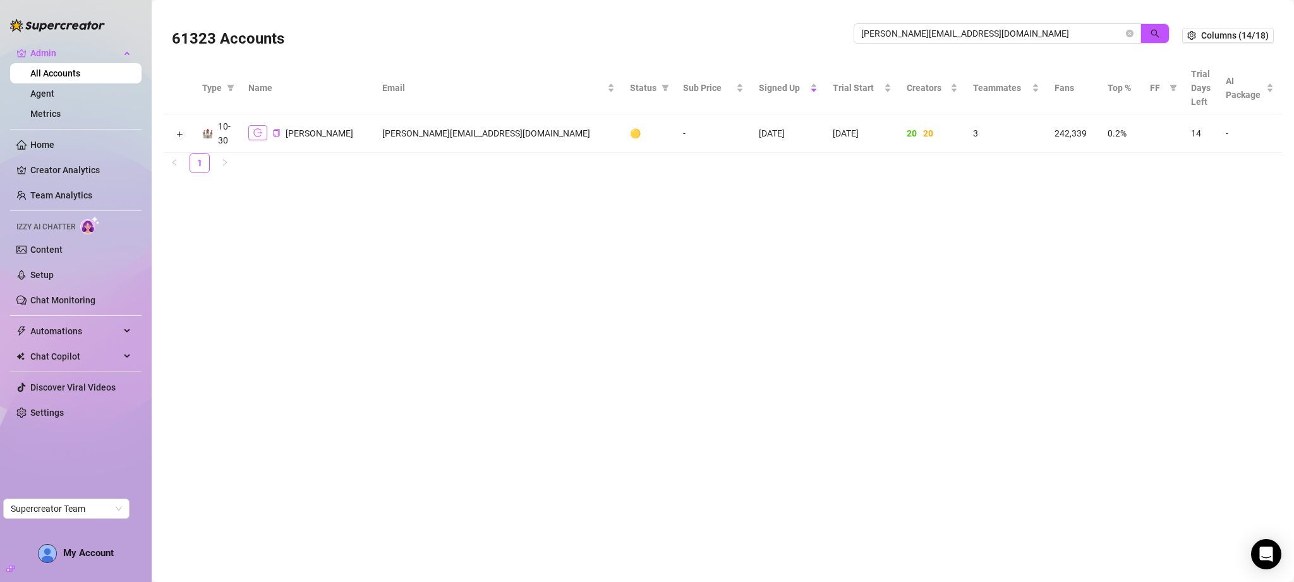
click at [255, 138] on button "button" at bounding box center [257, 132] width 19 height 15
click at [958, 36] on input "dani@yourframework.io" at bounding box center [993, 34] width 262 height 14
paste input "adm@agenciastiff.com.br"
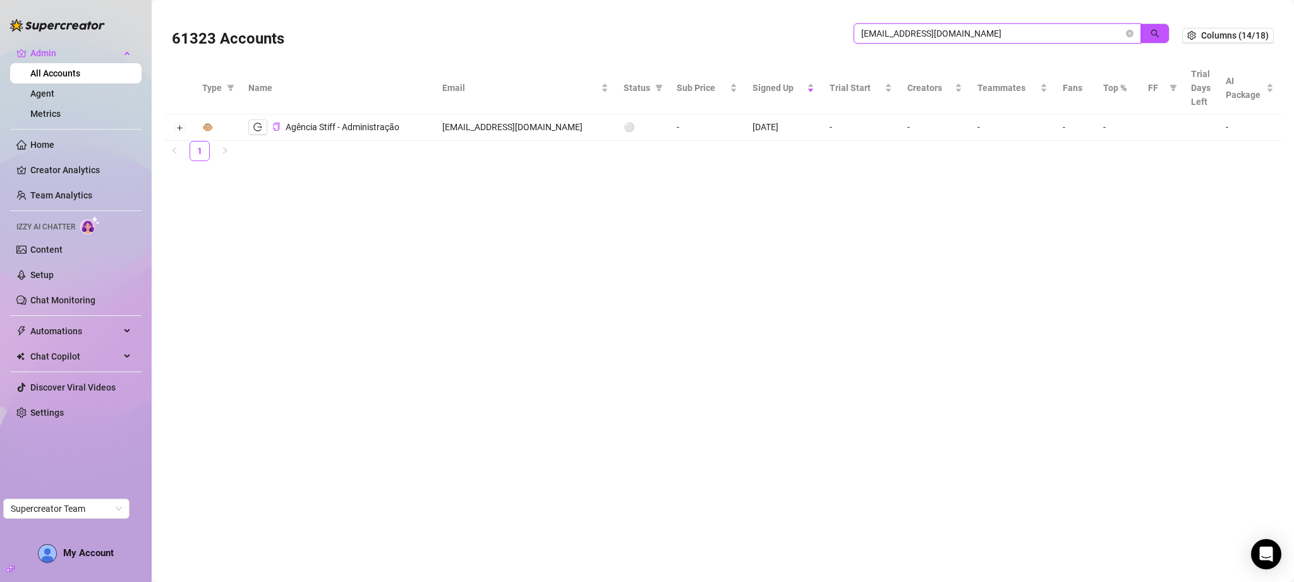
drag, startPoint x: 887, startPoint y: 38, endPoint x: 794, endPoint y: 28, distance: 93.4
click at [794, 28] on div "61323 Accounts adm@agenciastiff.com.br" at bounding box center [677, 35] width 1011 height 43
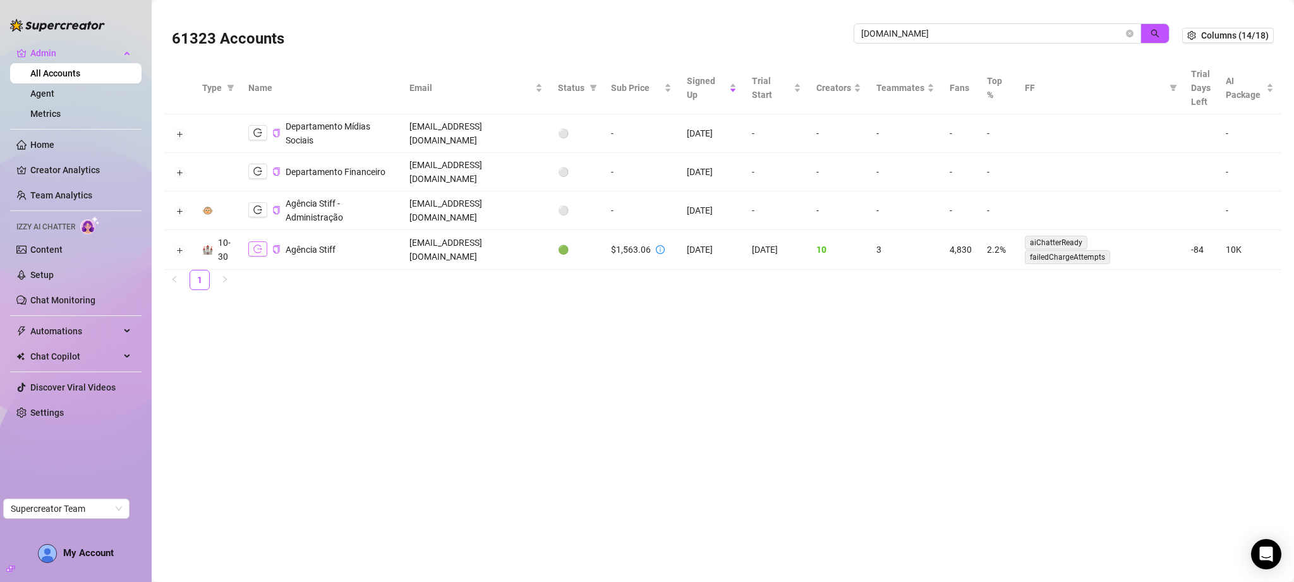
click at [252, 241] on button "button" at bounding box center [257, 248] width 19 height 15
drag, startPoint x: 180, startPoint y: 242, endPoint x: 205, endPoint y: 241, distance: 25.3
click at [180, 245] on button "Expand row" at bounding box center [179, 250] width 10 height 10
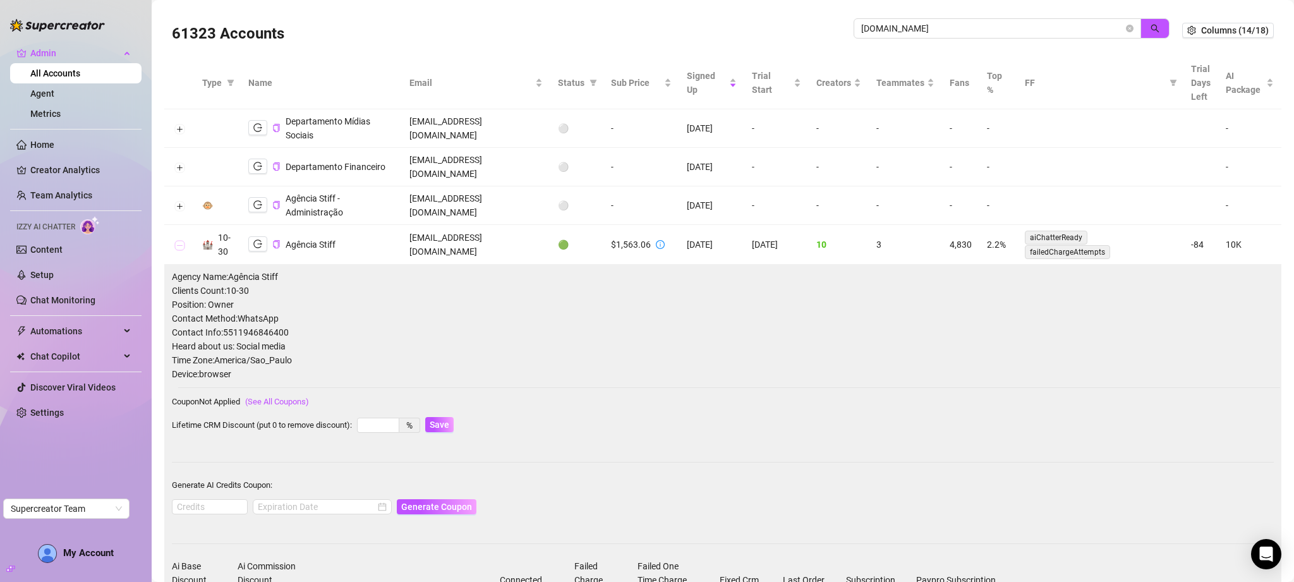
scroll to position [3, 0]
click at [664, 243] on icon "info-circle" at bounding box center [660, 247] width 9 height 9
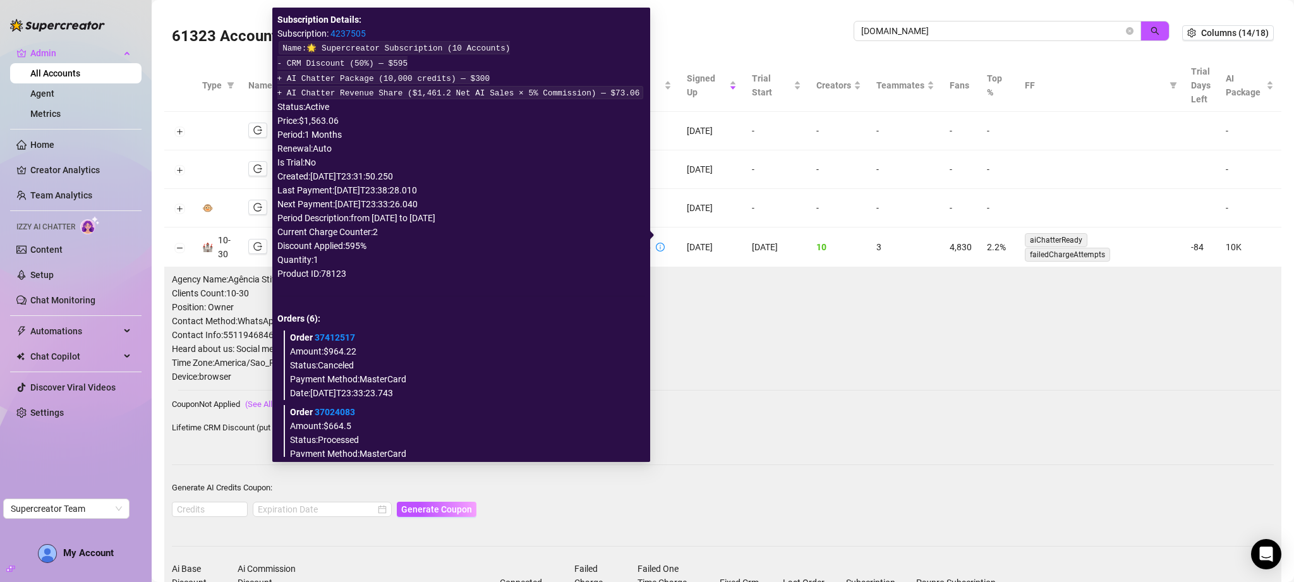
click at [343, 28] on link "4237505" at bounding box center [348, 33] width 35 height 10
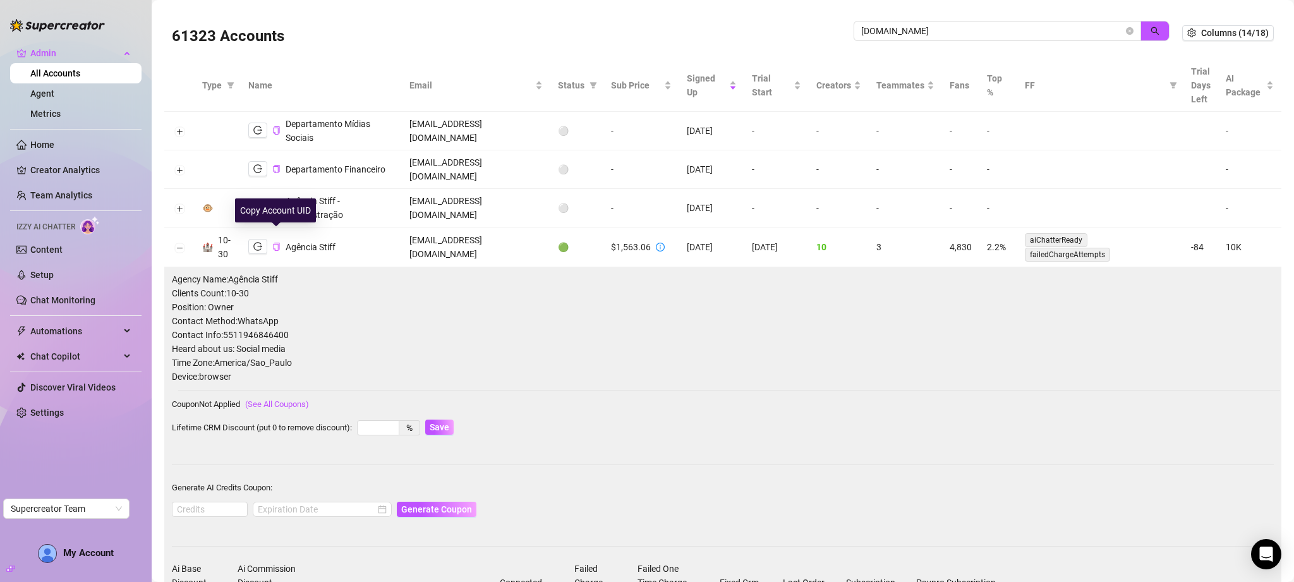
click at [277, 243] on icon "copy" at bounding box center [276, 247] width 8 height 8
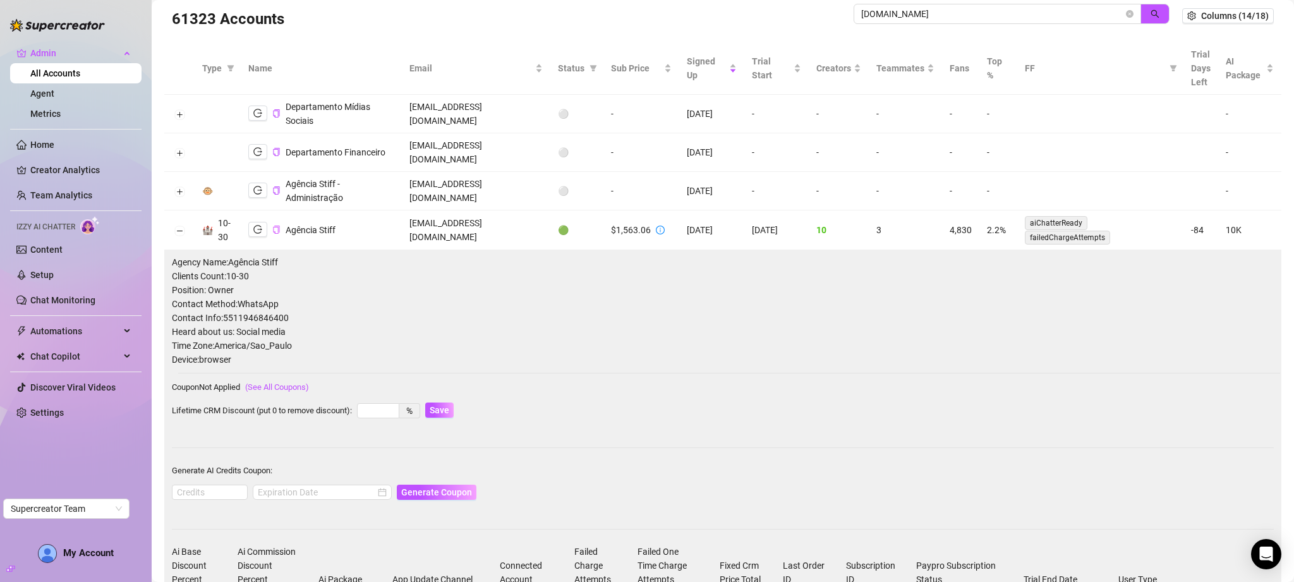
scroll to position [0, 0]
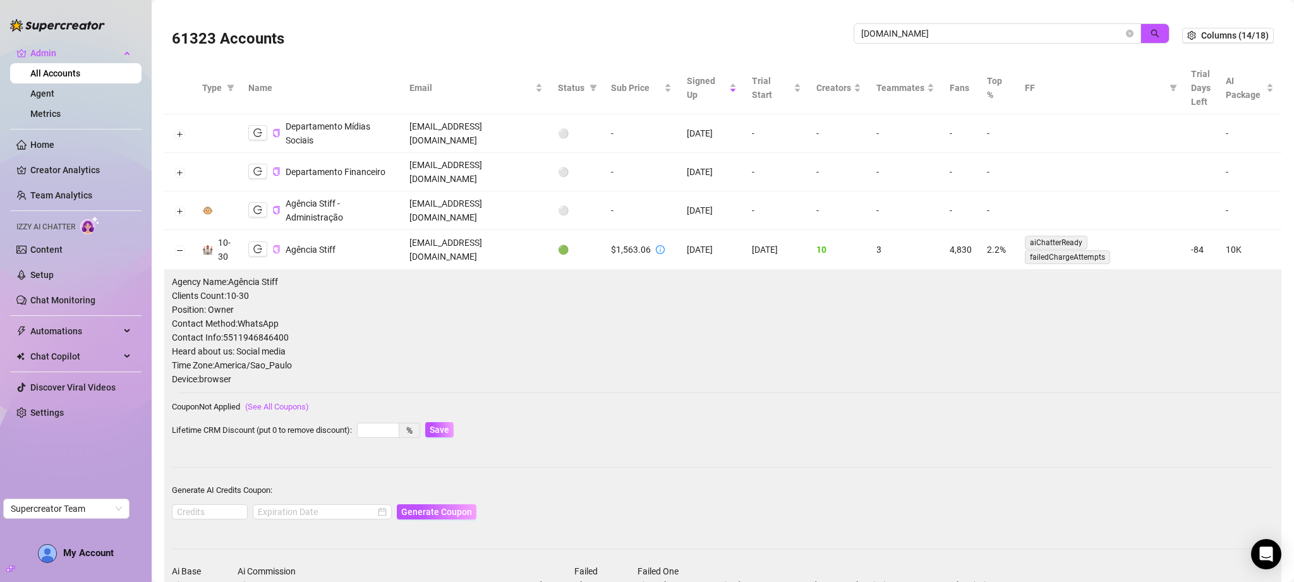
click at [536, 25] on div "61323 Accounts" at bounding box center [513, 35] width 682 height 43
click at [179, 245] on button "Collapse row" at bounding box center [179, 250] width 10 height 10
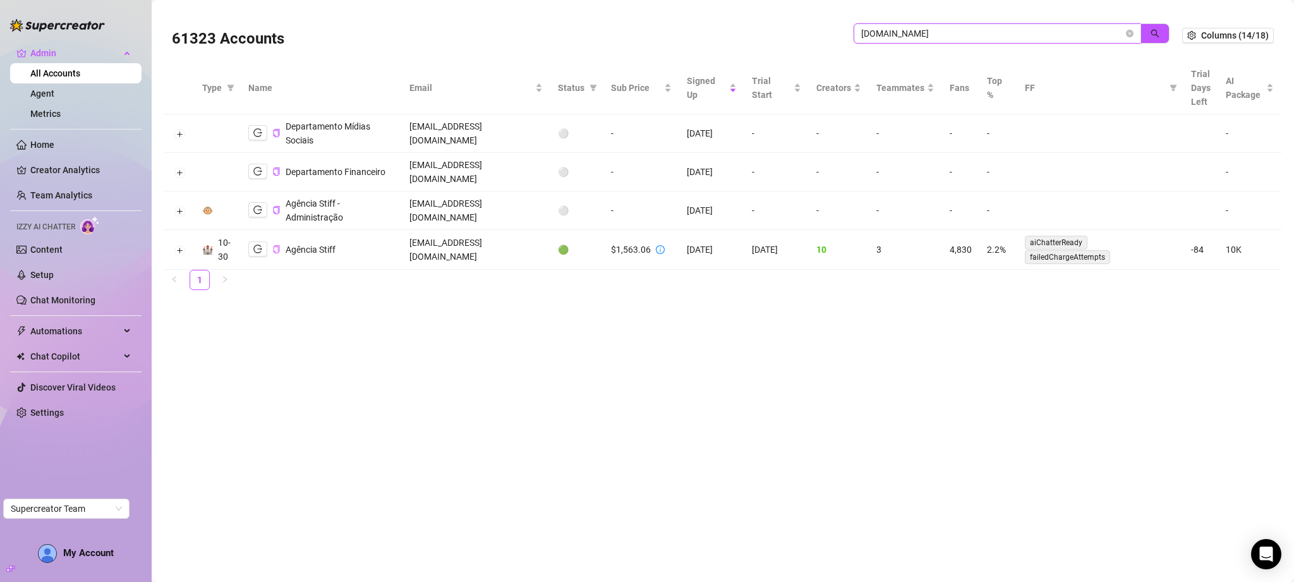
click at [958, 33] on input "agenciastiff.com.br" at bounding box center [993, 34] width 262 height 14
click at [521, 241] on td "operacional@agenciastiff.com.br" at bounding box center [476, 250] width 149 height 40
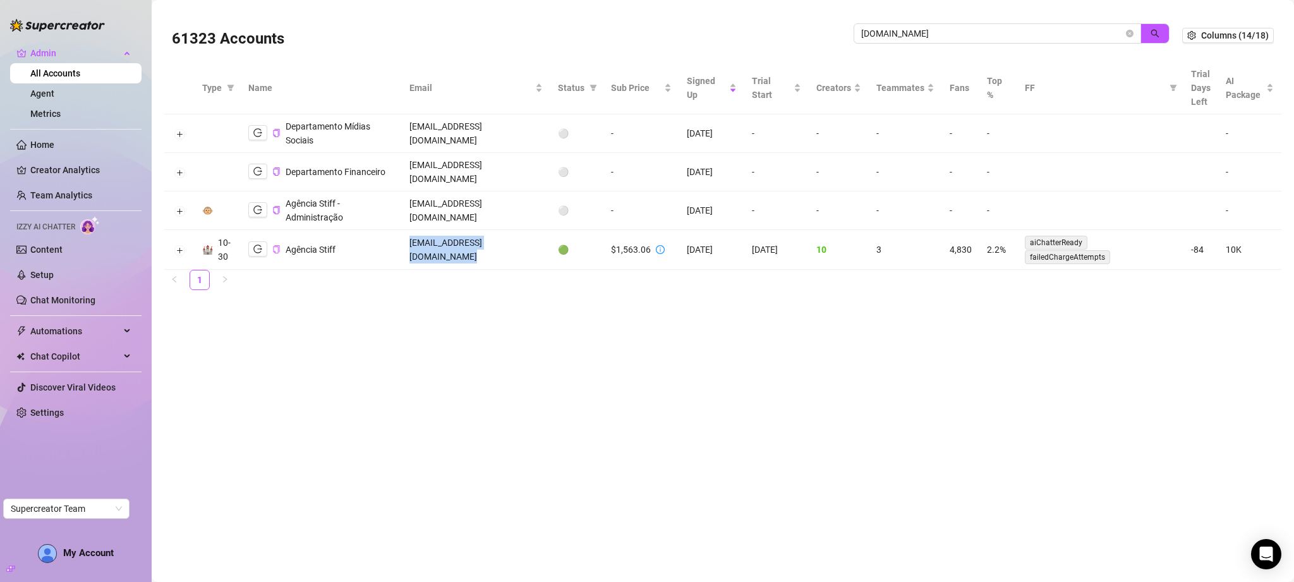
click at [521, 241] on td "operacional@agenciastiff.com.br" at bounding box center [476, 250] width 149 height 40
copy td "operacional@agenciastiff.com.br"
click at [985, 33] on input "agenciastiff.com.br" at bounding box center [993, 34] width 262 height 14
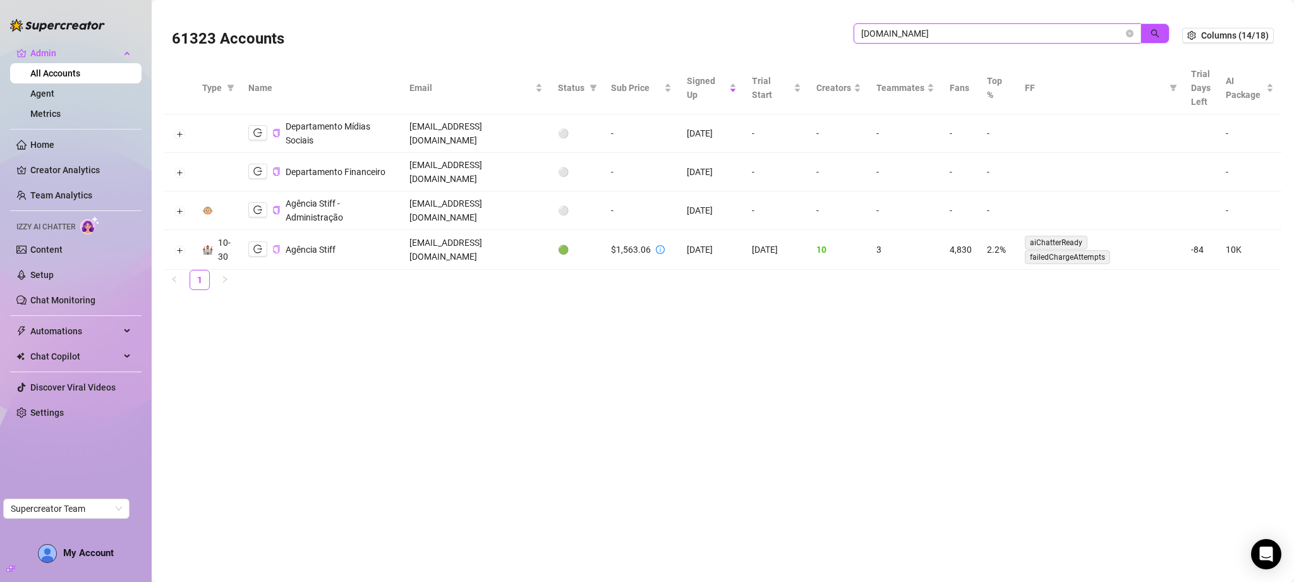
click at [985, 33] on input "agenciastiff.com.br" at bounding box center [993, 34] width 262 height 14
type input "carrie"
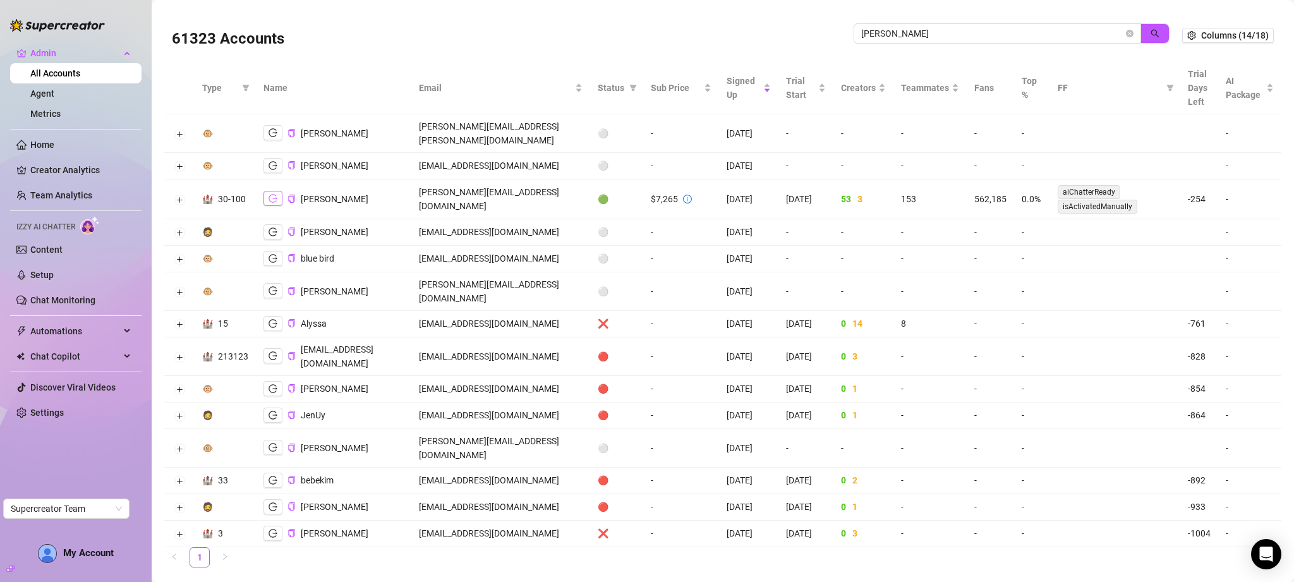
click at [274, 194] on icon "logout" at bounding box center [273, 198] width 9 height 9
click at [543, 180] on td "[PERSON_NAME][EMAIL_ADDRESS][DOMAIN_NAME]" at bounding box center [500, 200] width 179 height 40
click at [547, 188] on td "[PERSON_NAME][EMAIL_ADDRESS][DOMAIN_NAME]" at bounding box center [500, 200] width 179 height 40
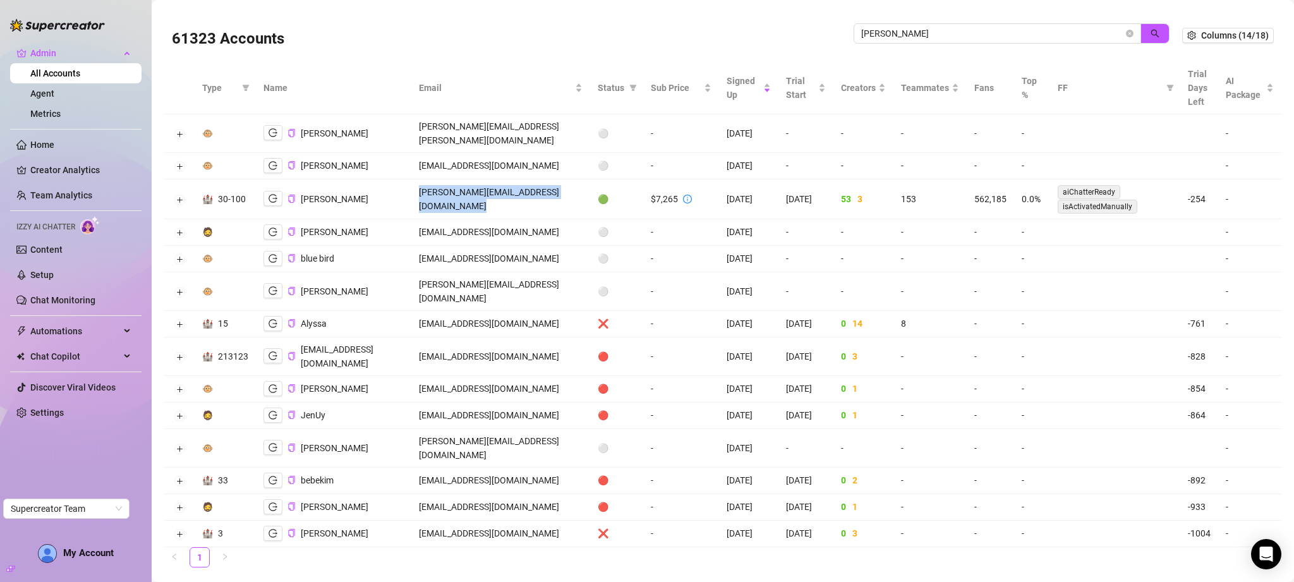
copy td "[PERSON_NAME][EMAIL_ADDRESS][DOMAIN_NAME]"
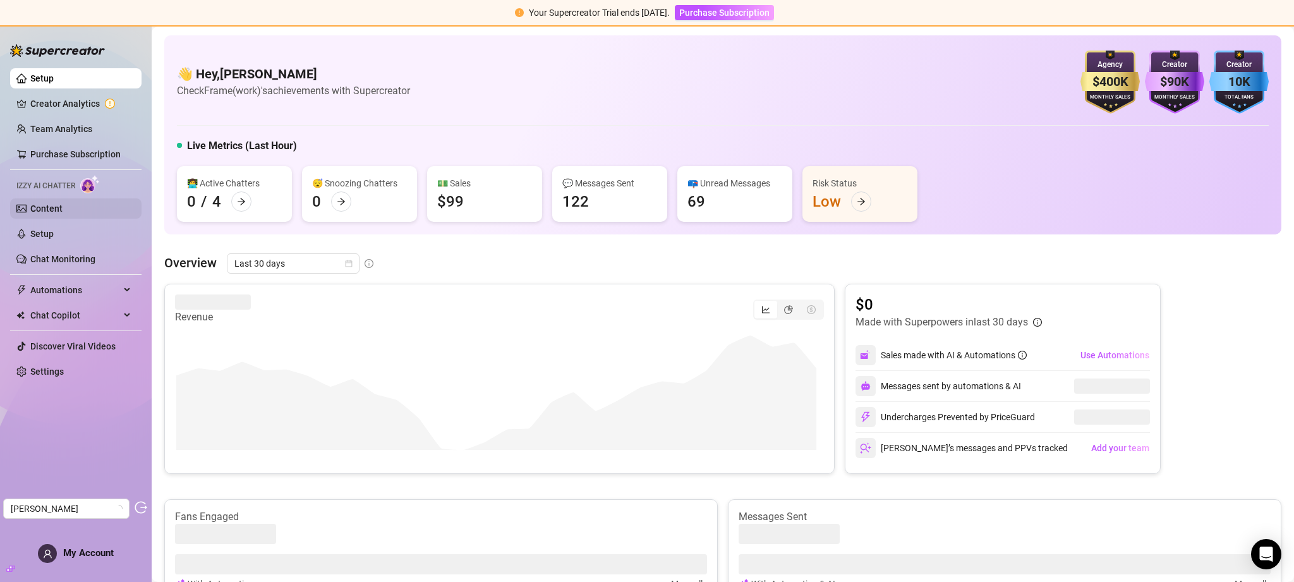
click at [63, 210] on link "Content" at bounding box center [46, 209] width 32 height 10
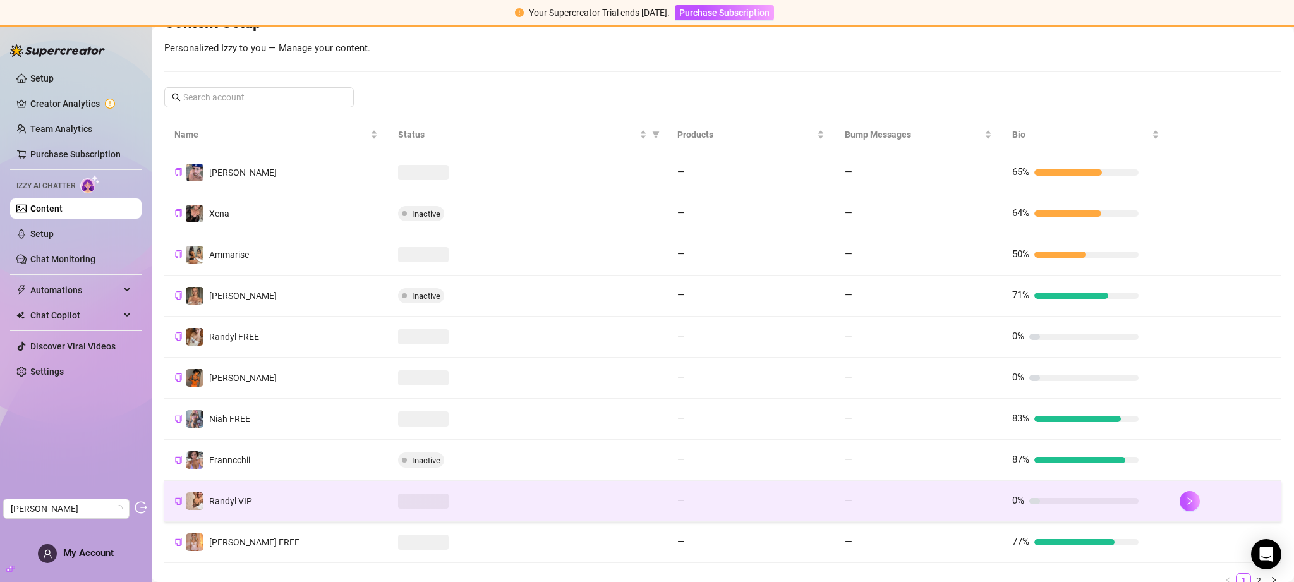
scroll to position [228, 0]
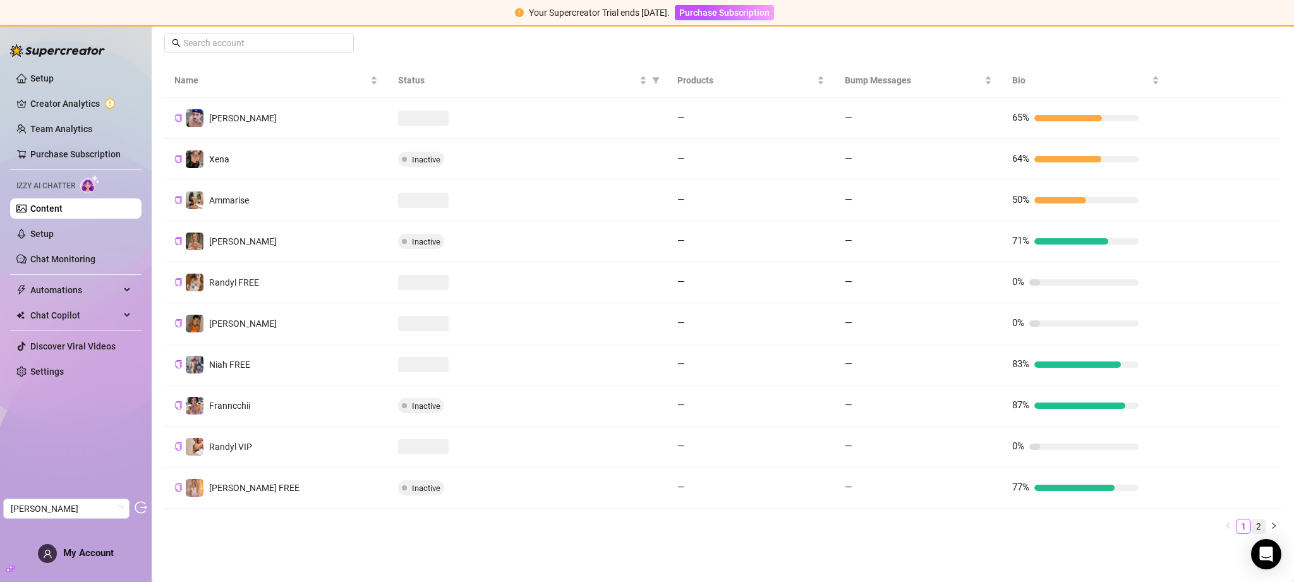
click at [1252, 523] on link "2" at bounding box center [1259, 527] width 14 height 14
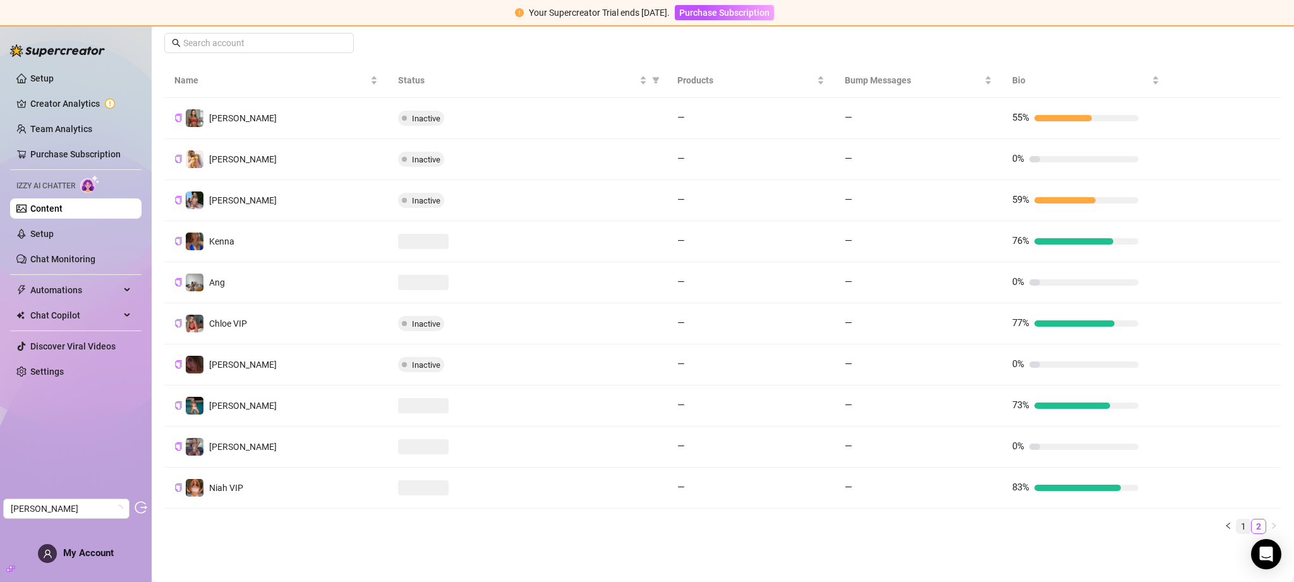
click at [1237, 526] on link "1" at bounding box center [1244, 527] width 14 height 14
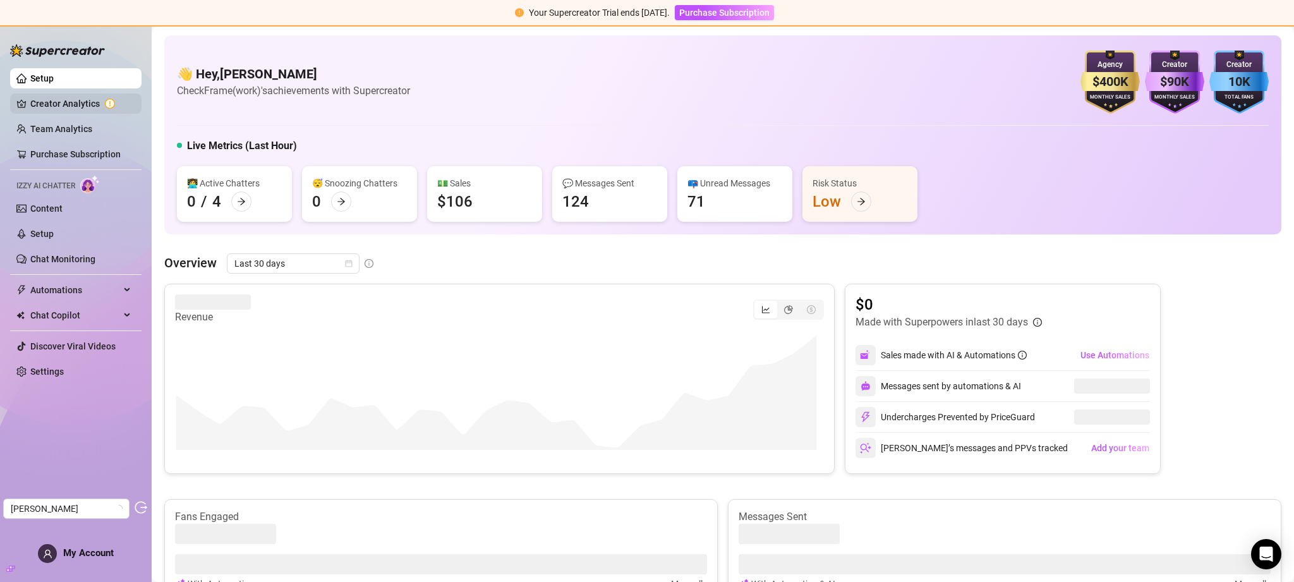
click at [76, 108] on link "Creator Analytics" at bounding box center [80, 104] width 101 height 20
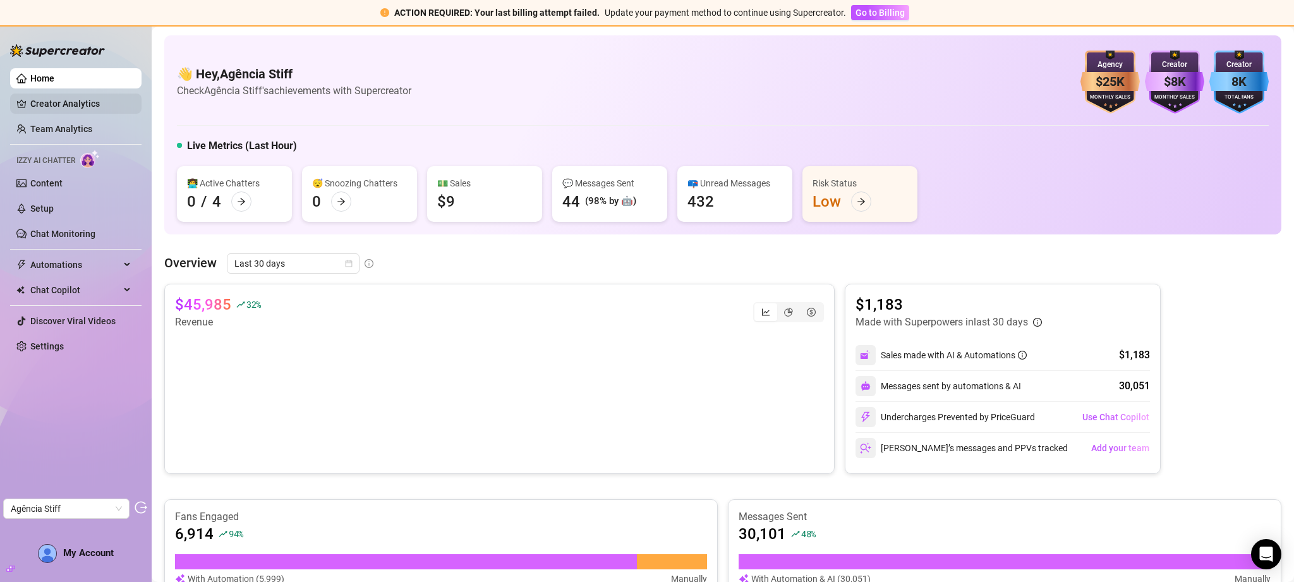
click at [46, 106] on link "Creator Analytics" at bounding box center [80, 104] width 101 height 20
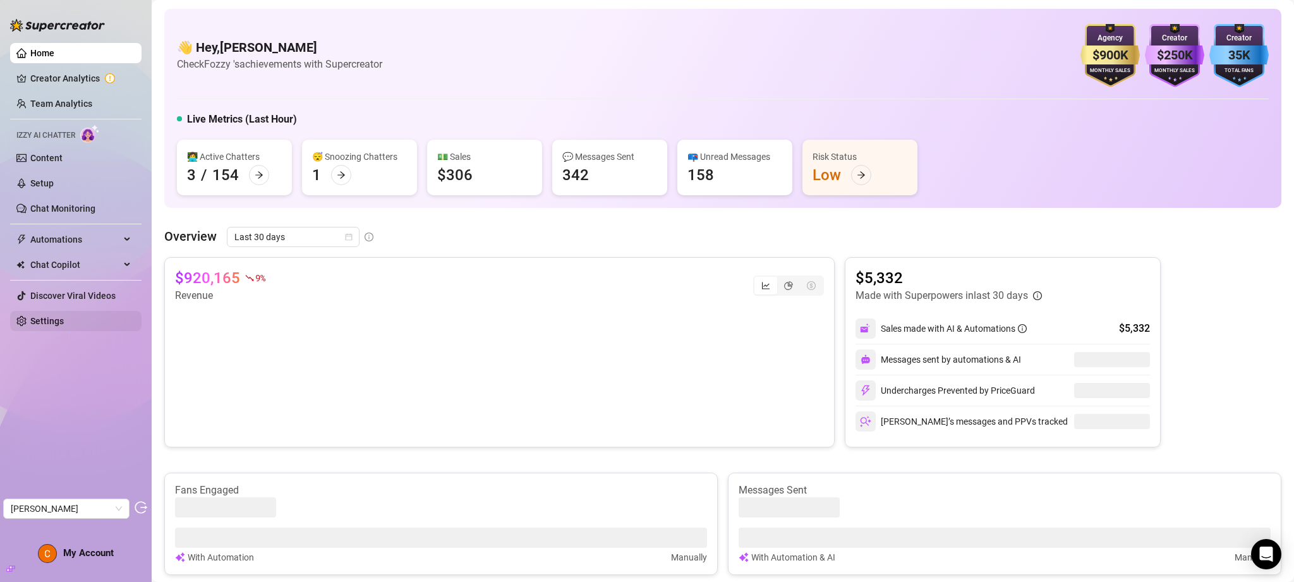
click at [58, 326] on link "Settings" at bounding box center [46, 321] width 33 height 10
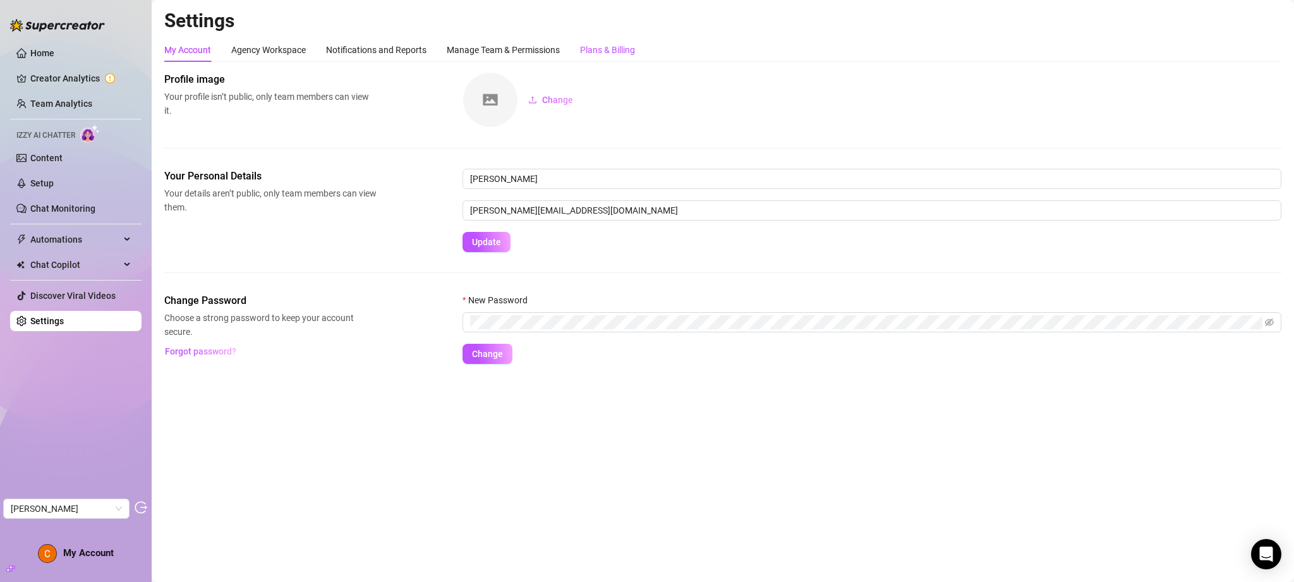
click at [630, 44] on div "Plans & Billing" at bounding box center [607, 50] width 55 height 14
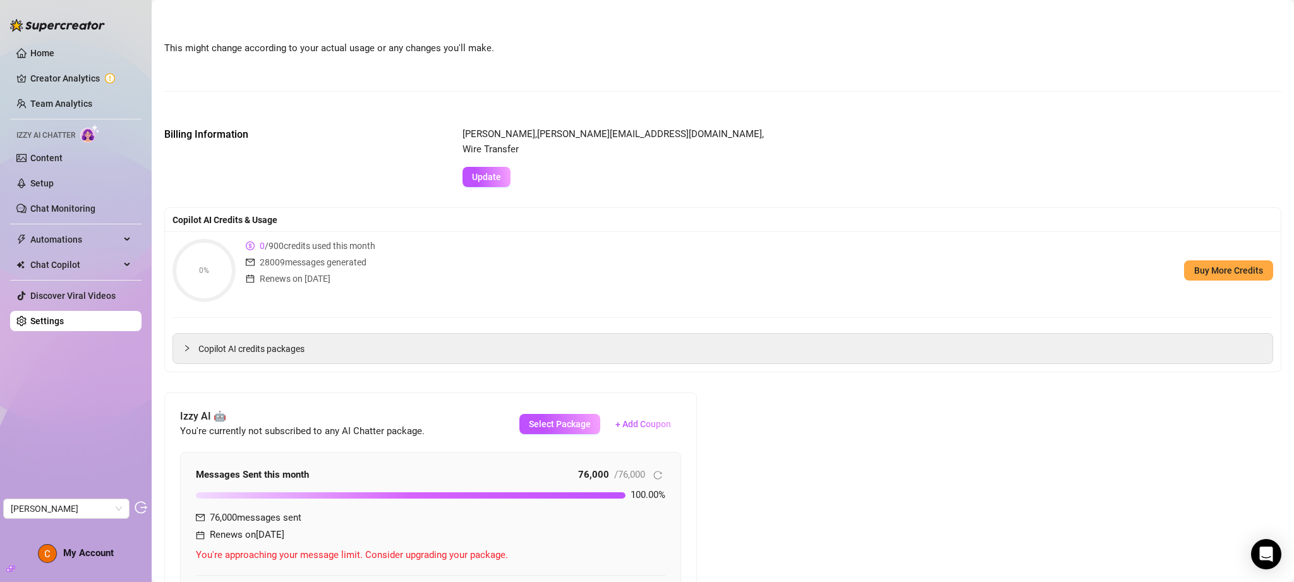
scroll to position [147, 0]
